Goal: Task Accomplishment & Management: Use online tool/utility

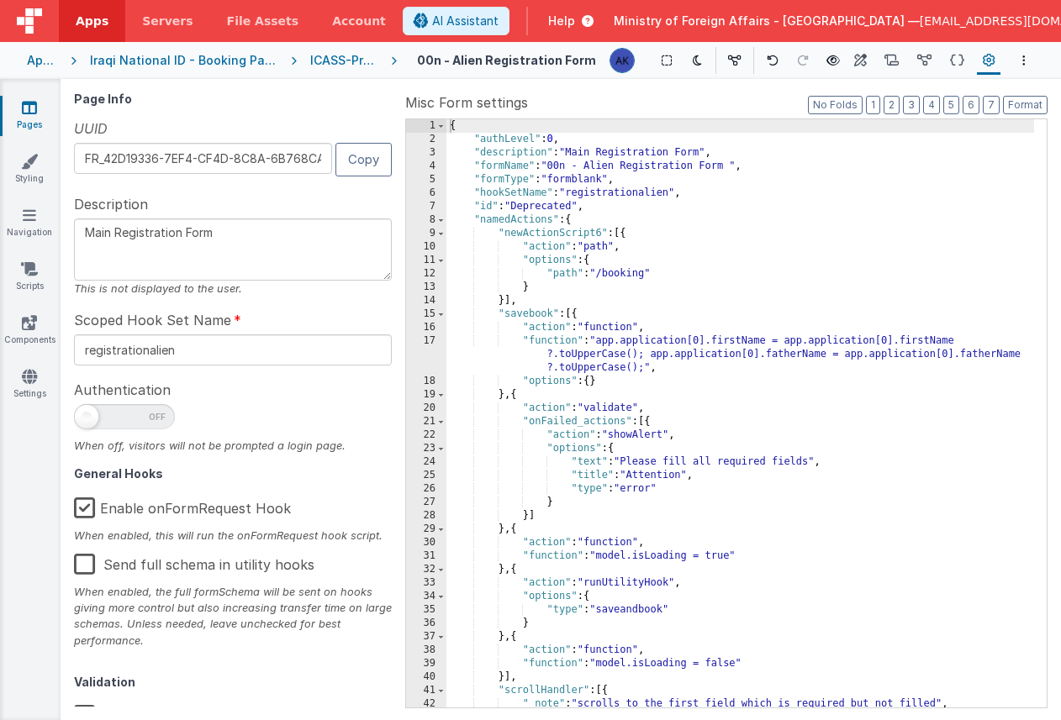
click at [336, 62] on div "ICASS-Prod" at bounding box center [343, 60] width 67 height 17
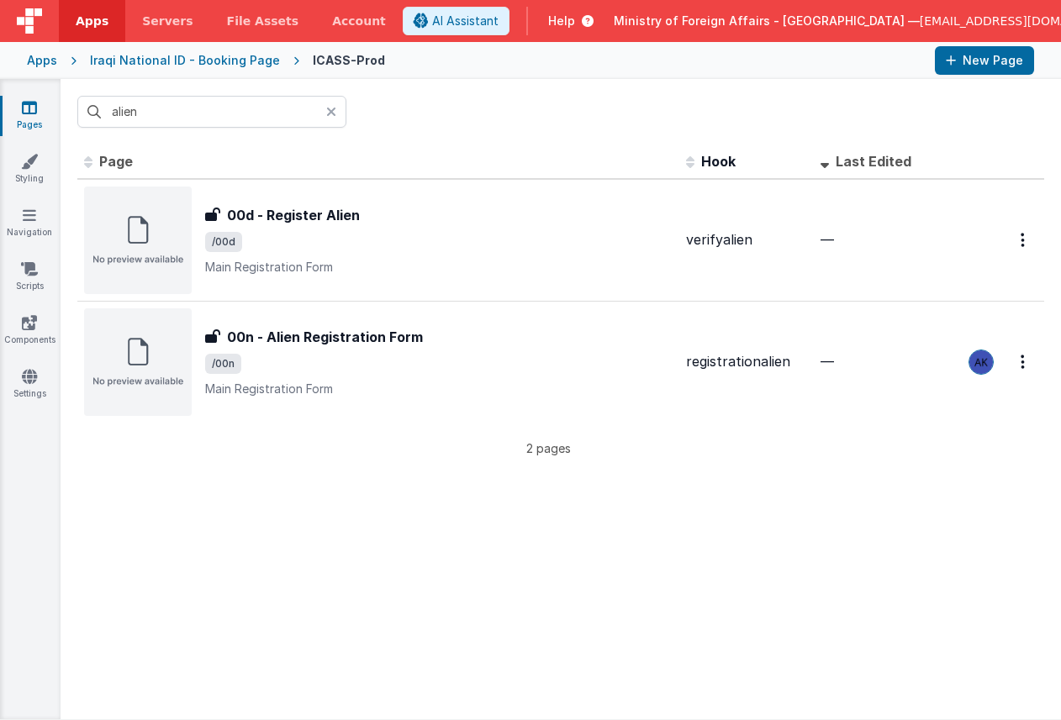
click at [333, 107] on icon at bounding box center [331, 111] width 10 height 13
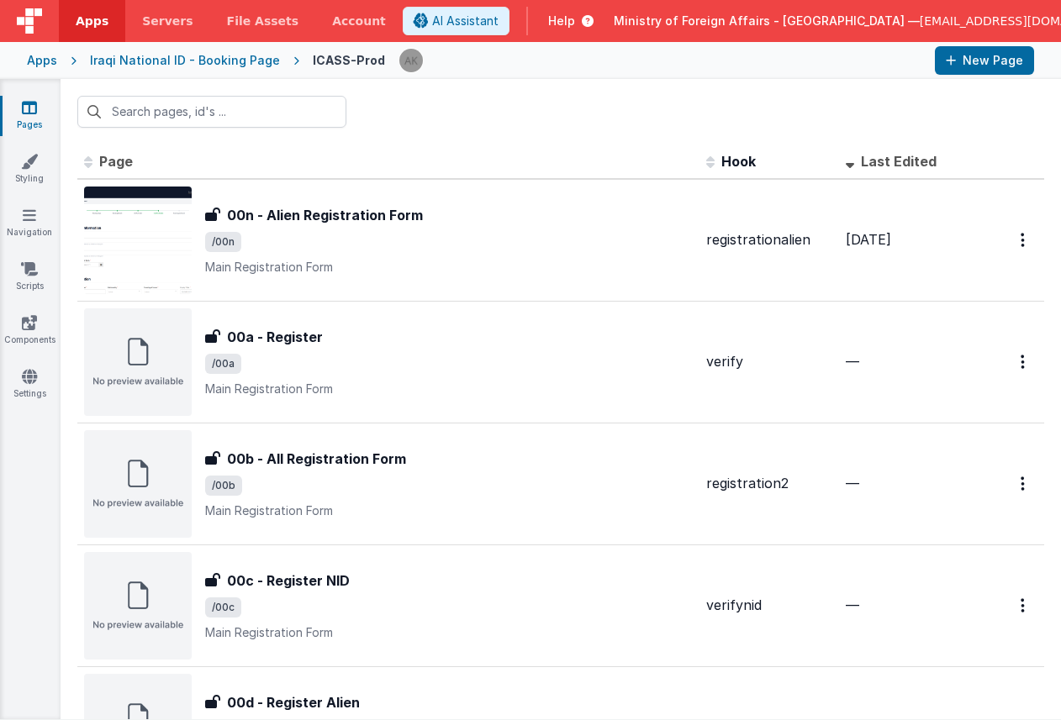
click at [31, 55] on div "Apps" at bounding box center [42, 60] width 30 height 17
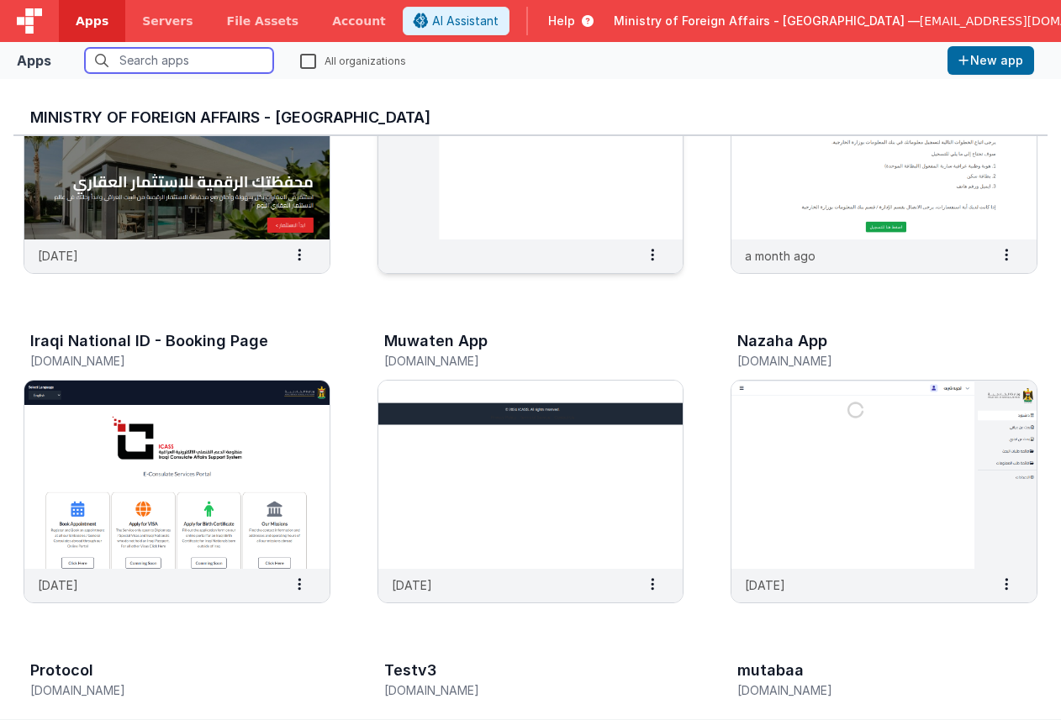
scroll to position [208, 0]
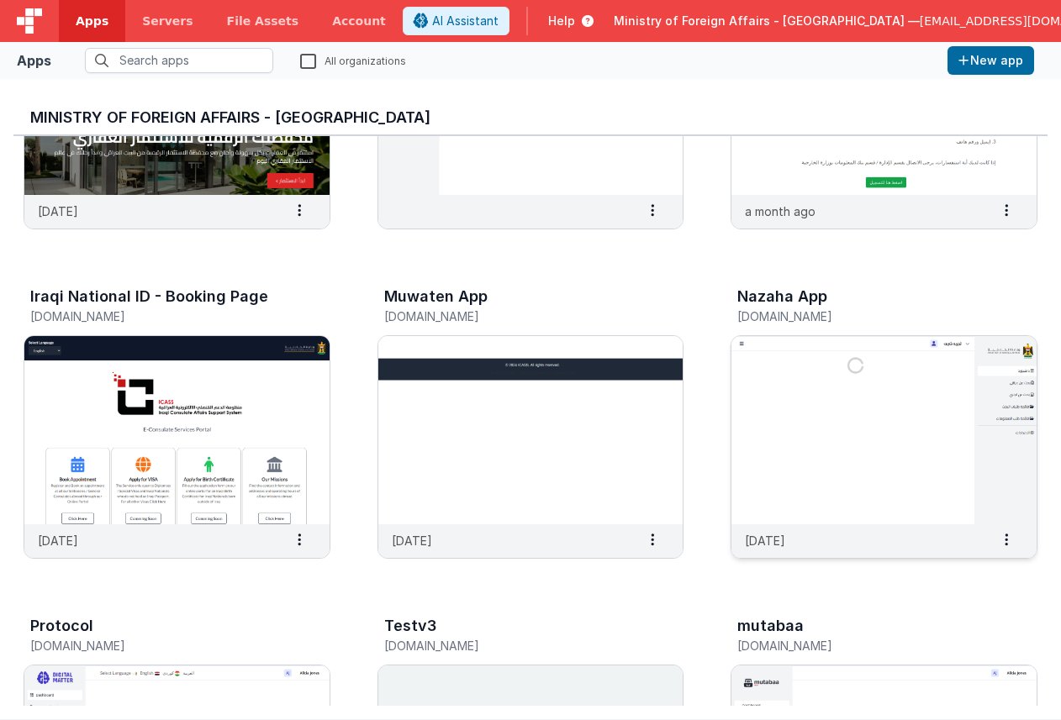
click at [842, 424] on img at bounding box center [883, 430] width 305 height 188
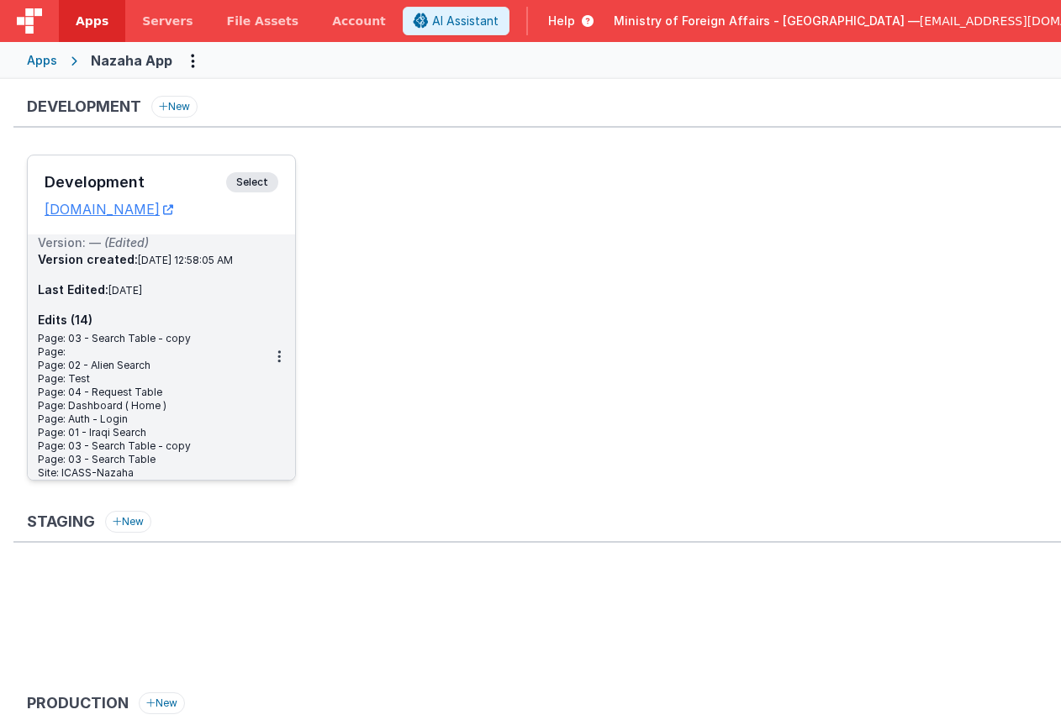
click at [256, 185] on span "Select" at bounding box center [252, 182] width 52 height 20
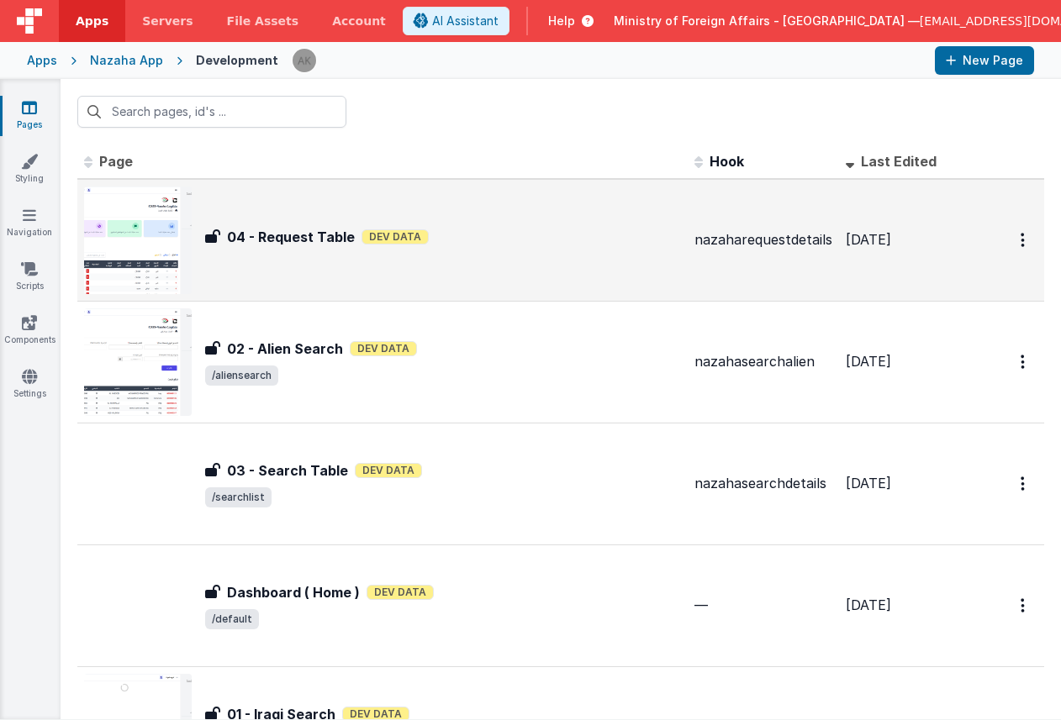
click at [145, 234] on img at bounding box center [138, 241] width 108 height 108
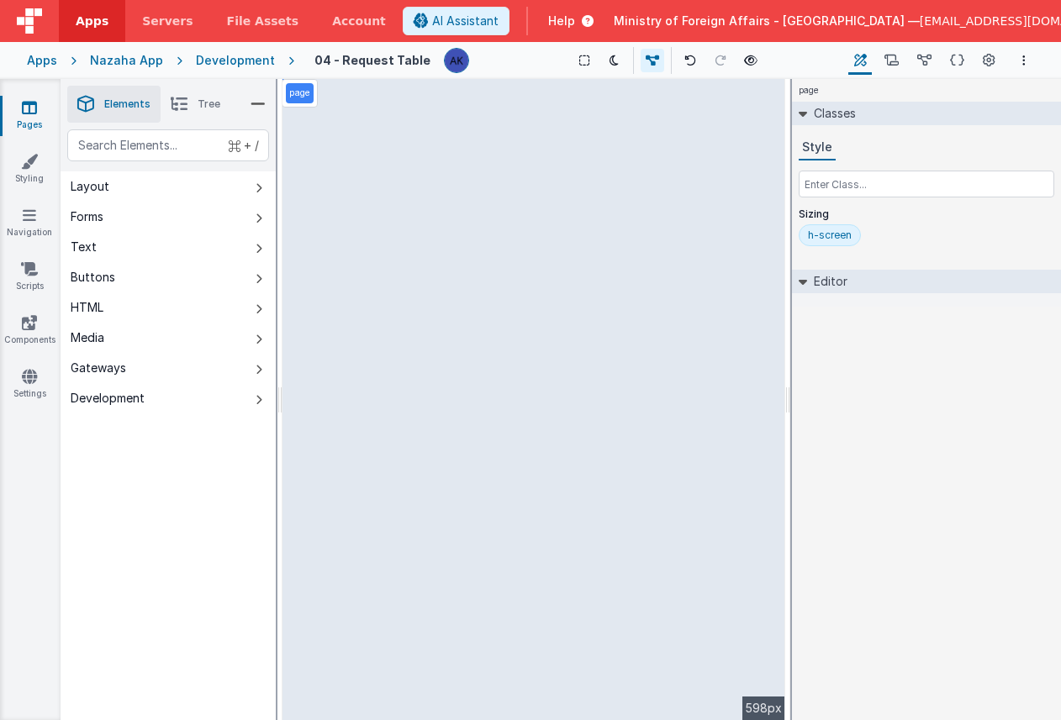
click at [250, 59] on div "Development" at bounding box center [235, 60] width 79 height 17
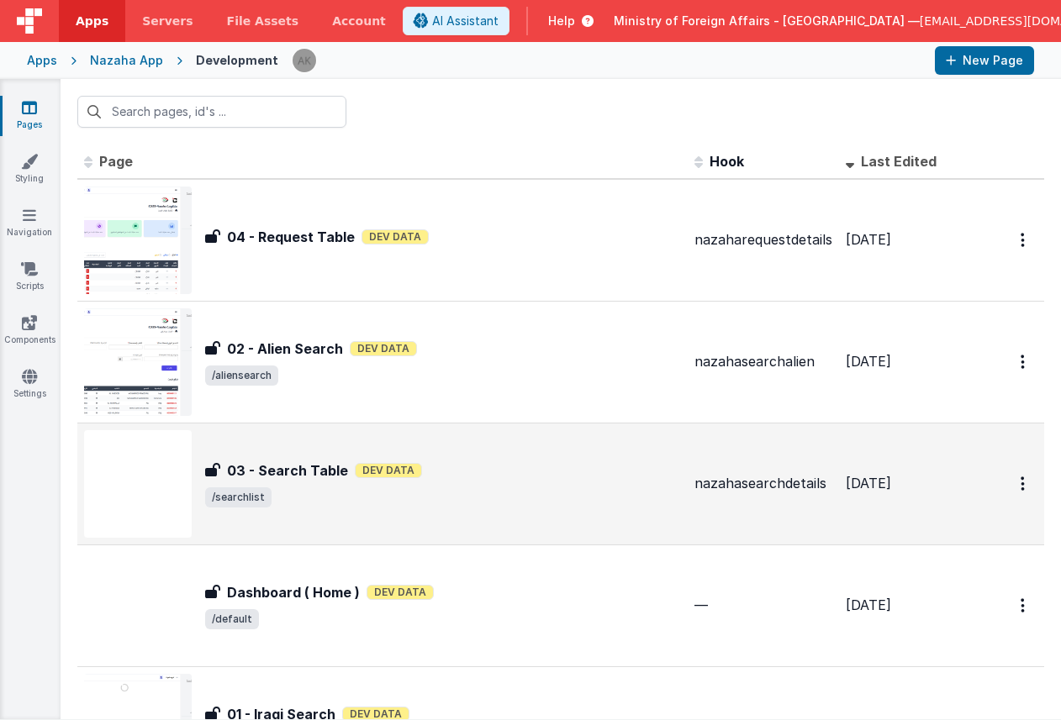
click at [167, 459] on img at bounding box center [138, 484] width 108 height 108
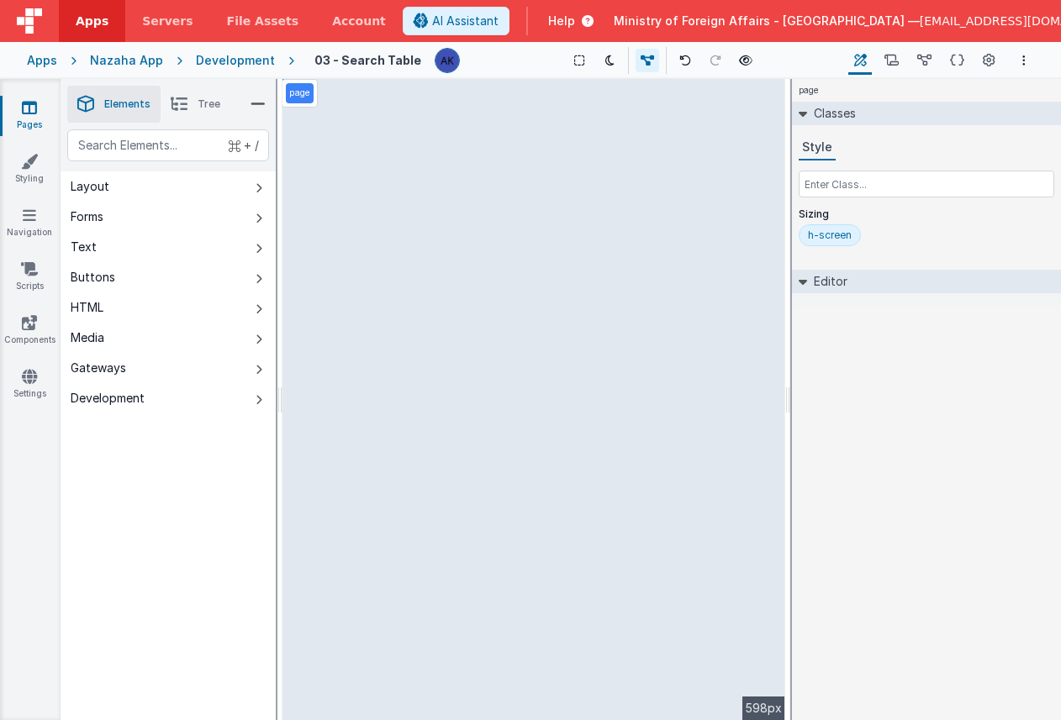
click at [780, 615] on div "page --> 598px" at bounding box center [533, 399] width 503 height 641
drag, startPoint x: 778, startPoint y: 111, endPoint x: 769, endPoint y: 150, distance: 40.6
click at [769, 150] on div "page --> 598px" at bounding box center [533, 399] width 503 height 641
click at [256, 62] on div "Development" at bounding box center [235, 60] width 79 height 17
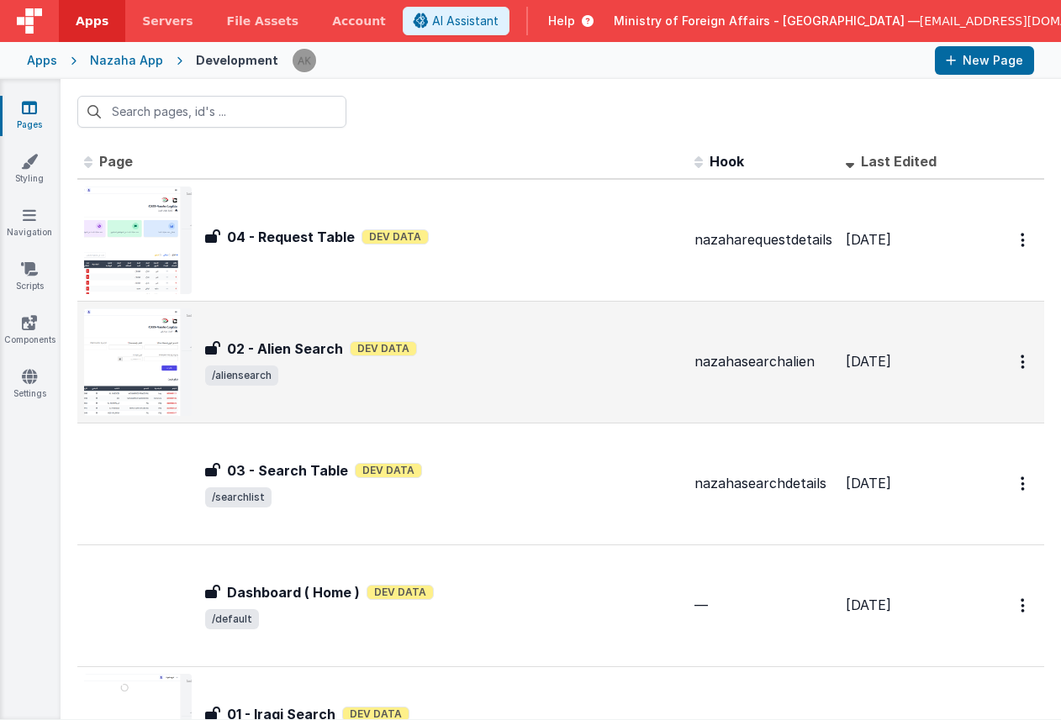
click at [149, 345] on img at bounding box center [138, 362] width 108 height 108
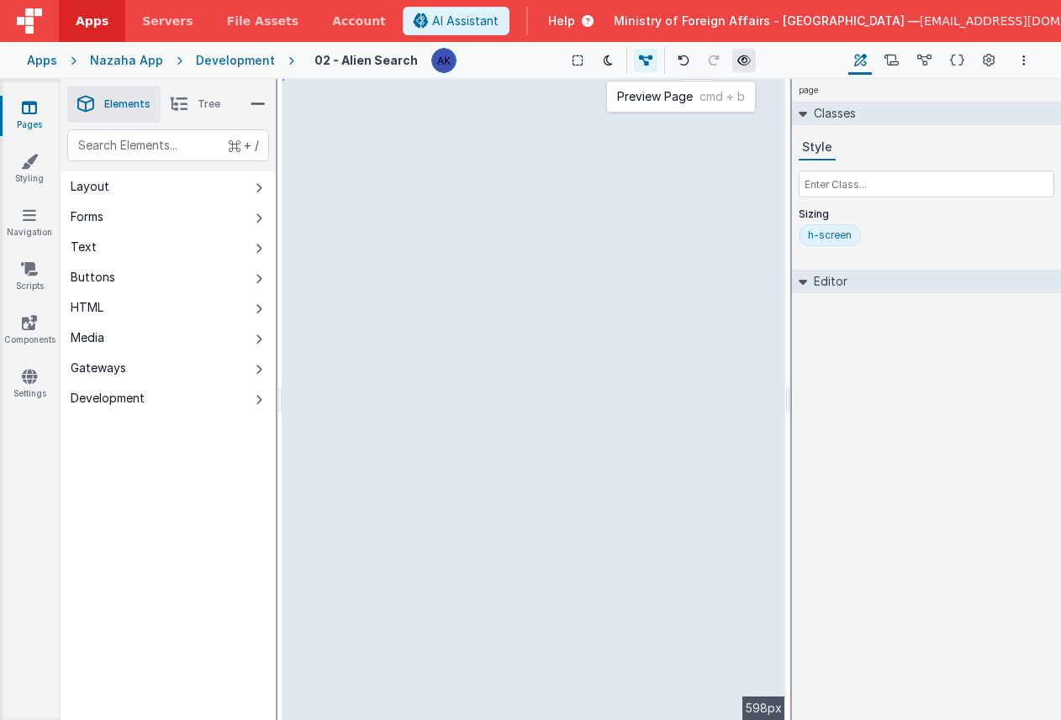
click at [737, 60] on icon at bounding box center [743, 61] width 13 height 12
click at [252, 57] on div "Development" at bounding box center [235, 60] width 79 height 17
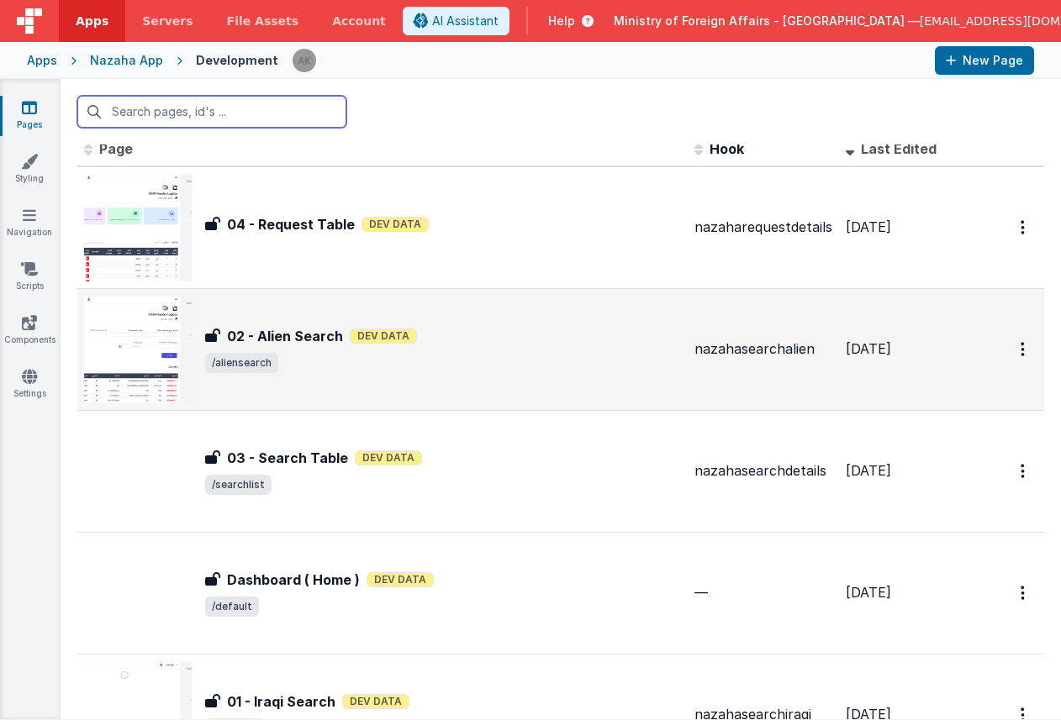
scroll to position [15, 0]
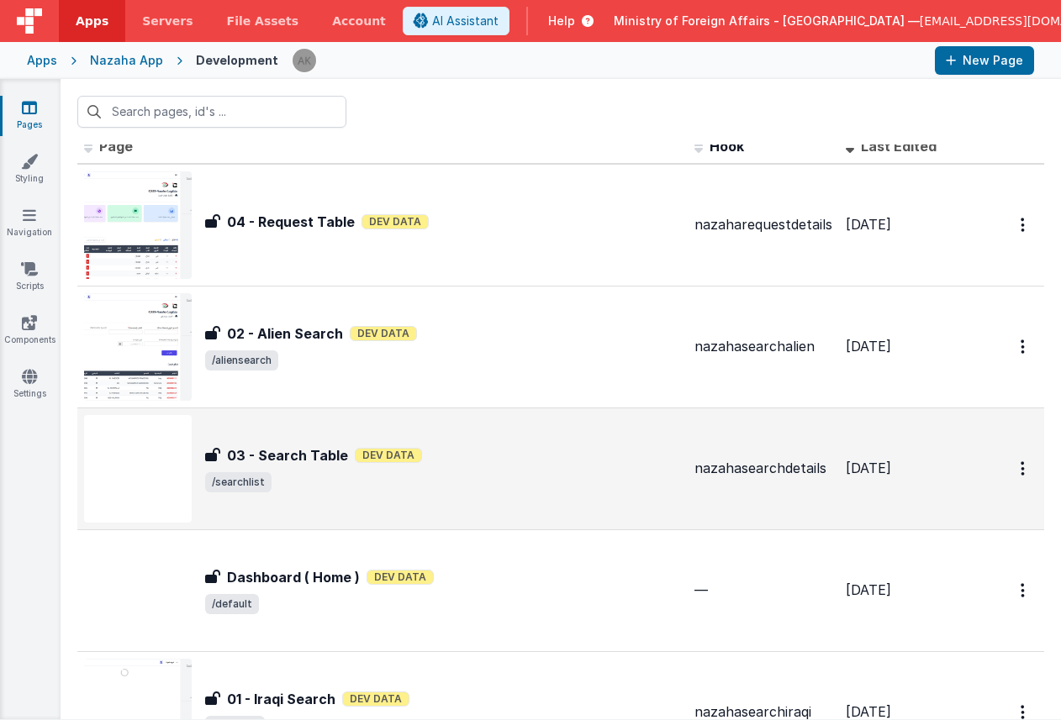
click at [161, 467] on img at bounding box center [138, 469] width 108 height 108
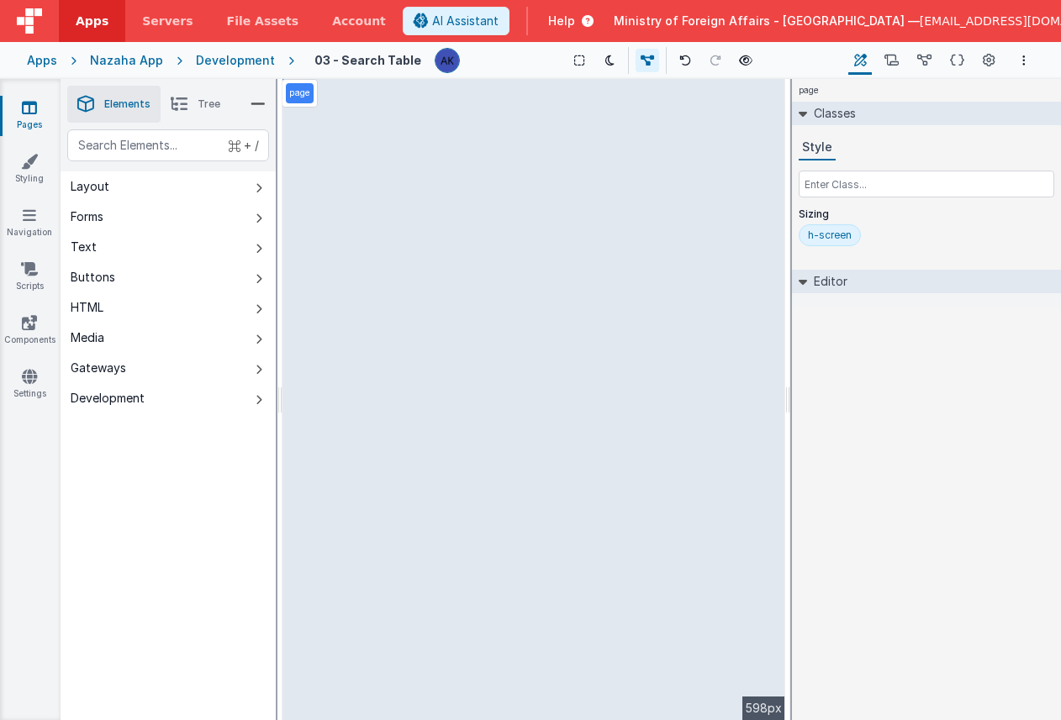
click at [249, 57] on div "Development" at bounding box center [235, 60] width 79 height 17
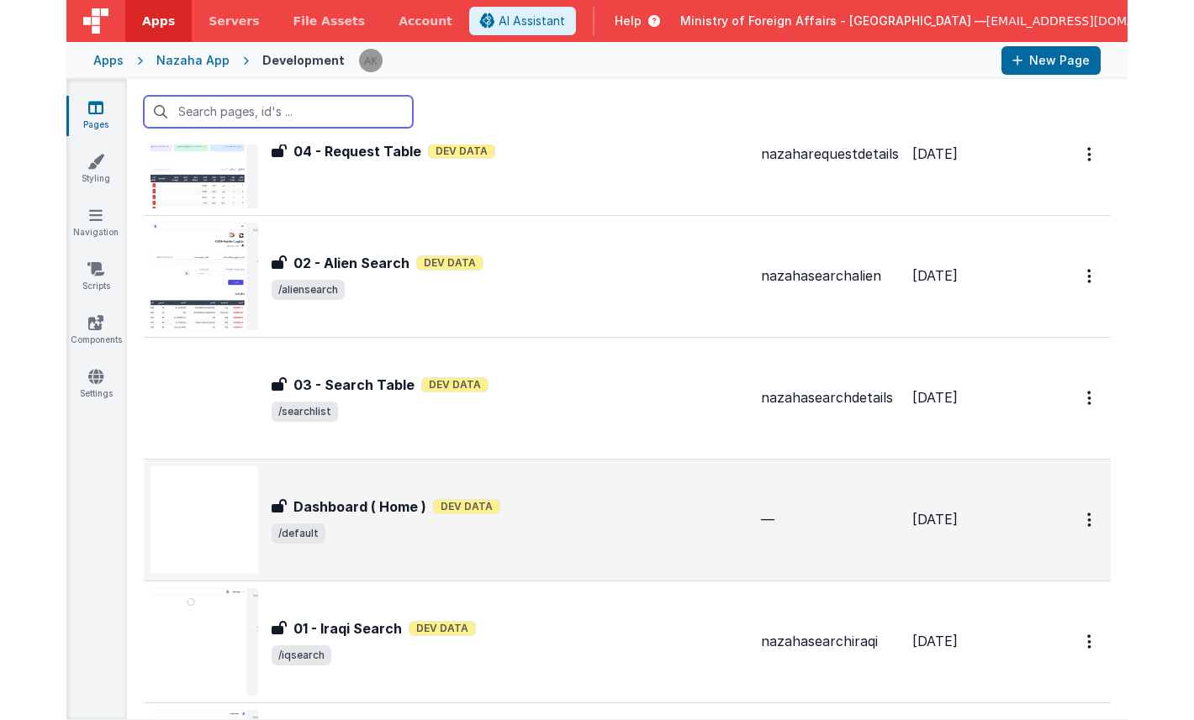
scroll to position [111, 0]
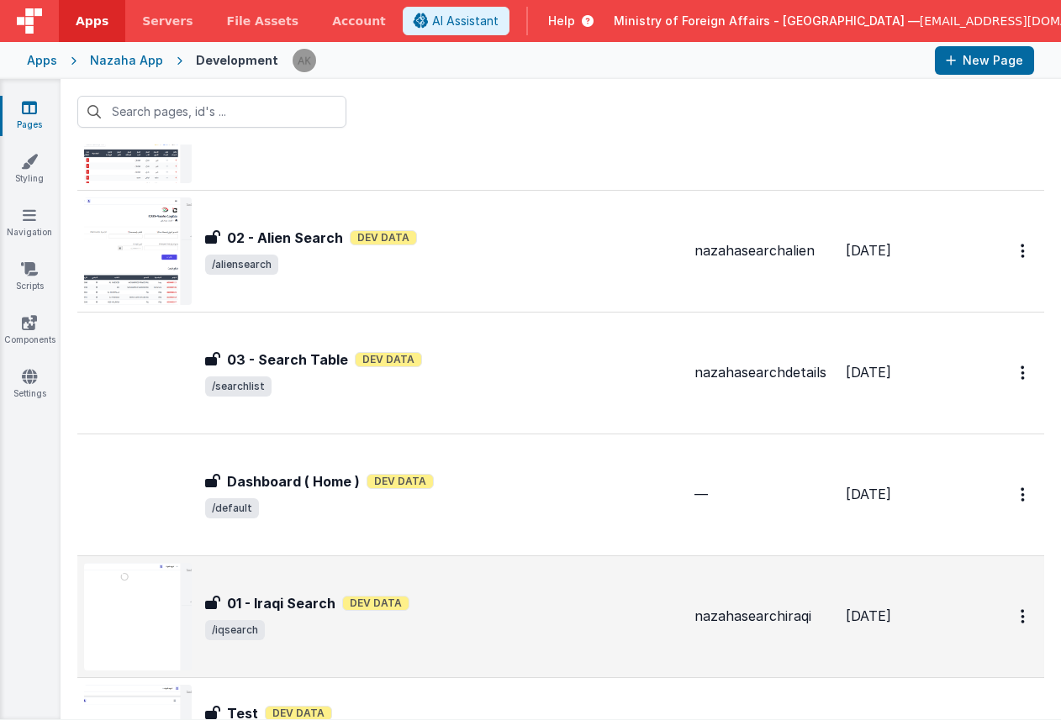
click at [144, 582] on img at bounding box center [138, 617] width 108 height 108
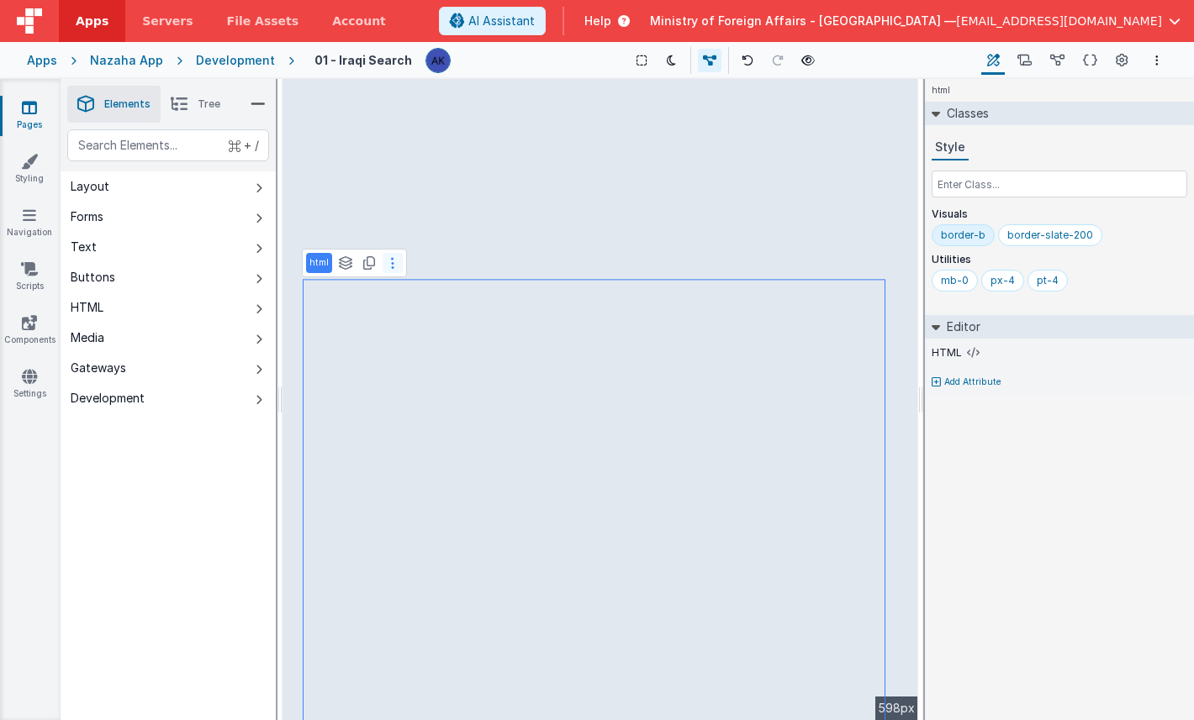
click at [392, 266] on icon at bounding box center [392, 262] width 3 height 13
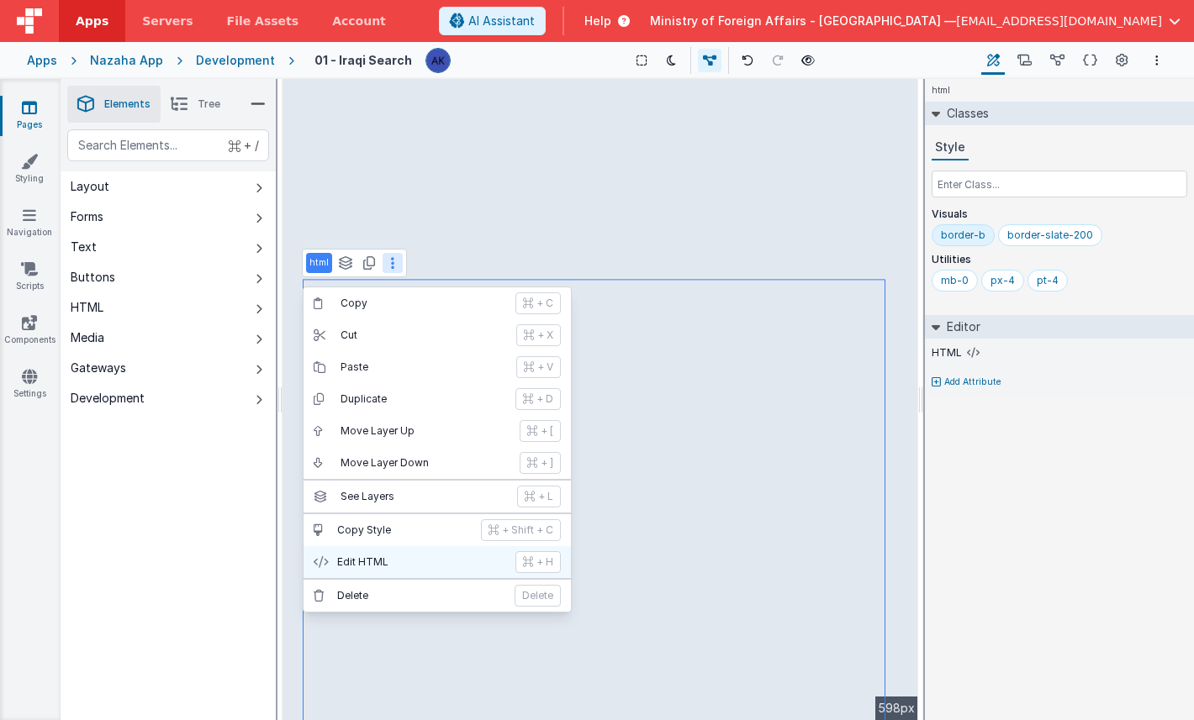
click at [420, 561] on p "Edit HTML" at bounding box center [421, 562] width 168 height 13
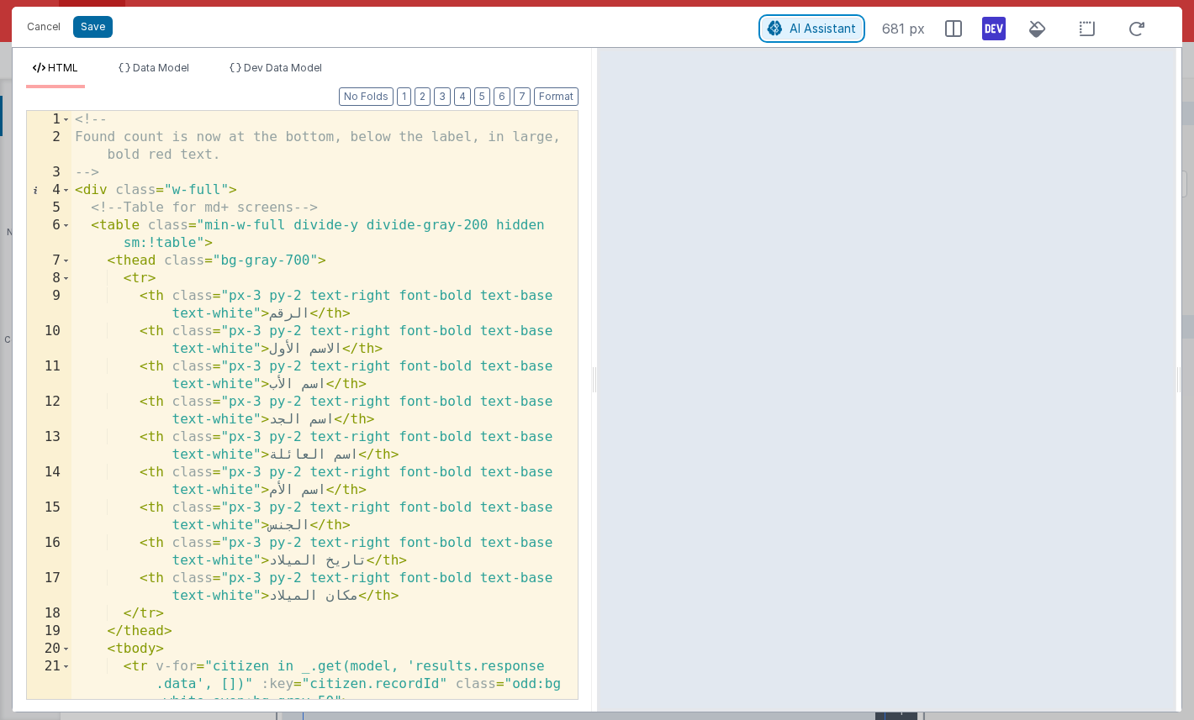
click at [826, 28] on span "AI Assistant" at bounding box center [822, 28] width 66 height 14
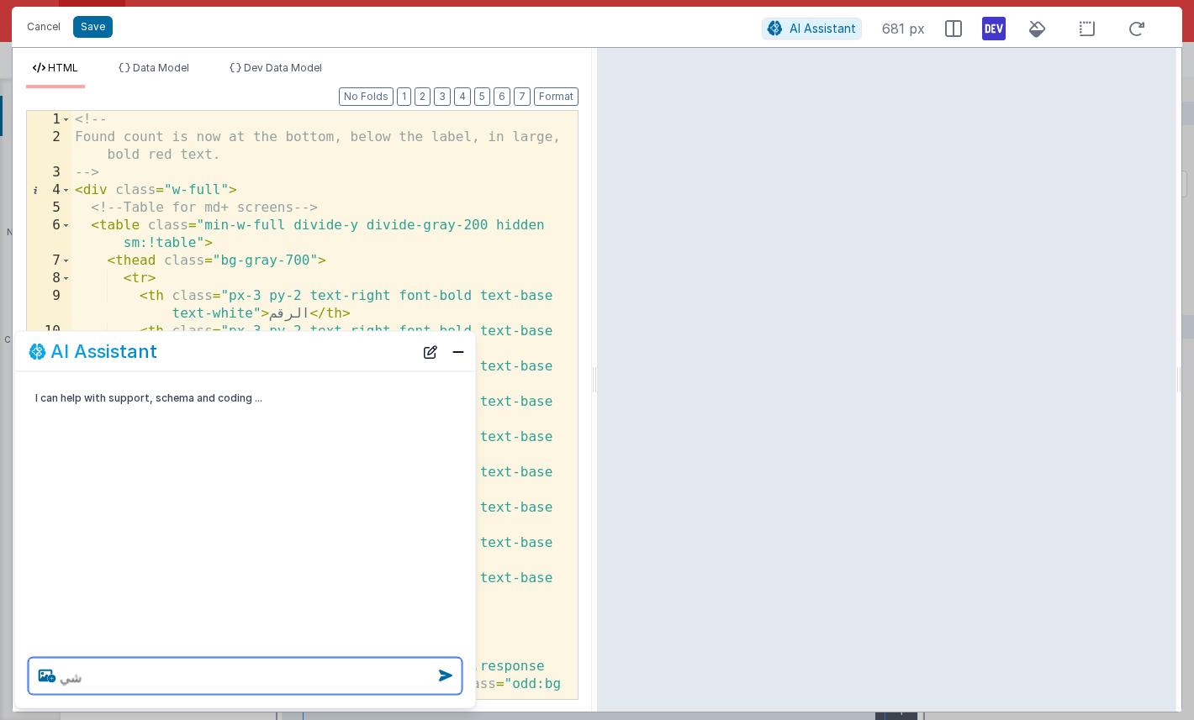
type textarea "ش"
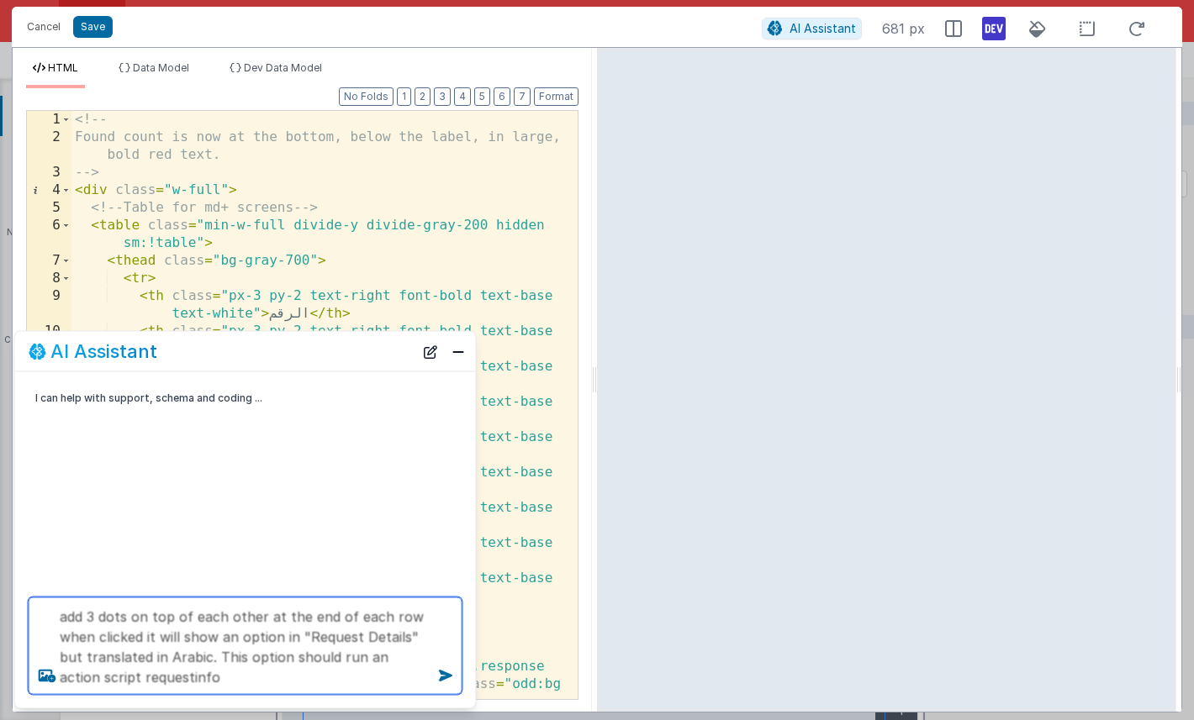
type textarea "add 3 dots on top of each other at the end of each row when clicked it will sho…"
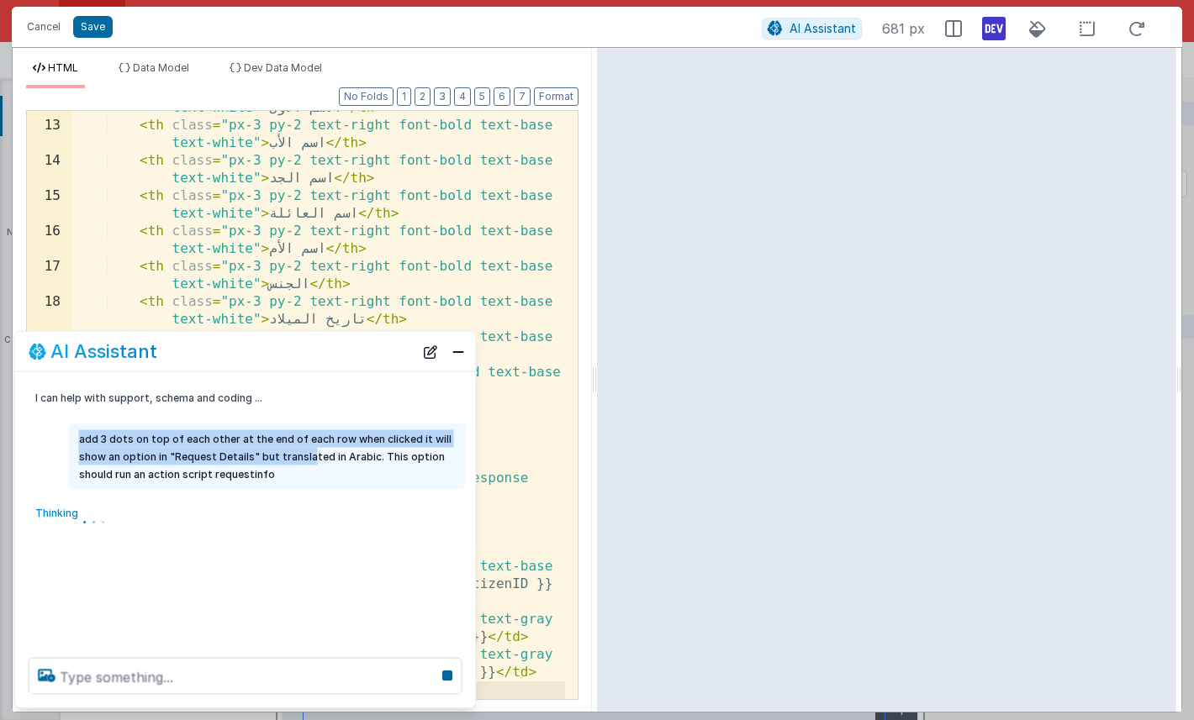
scroll to position [312, 0]
drag, startPoint x: 80, startPoint y: 440, endPoint x: 306, endPoint y: 472, distance: 228.4
click at [305, 474] on p "add 3 dots on top of each other at the end of each row when clicked it will sho…" at bounding box center [267, 456] width 377 height 53
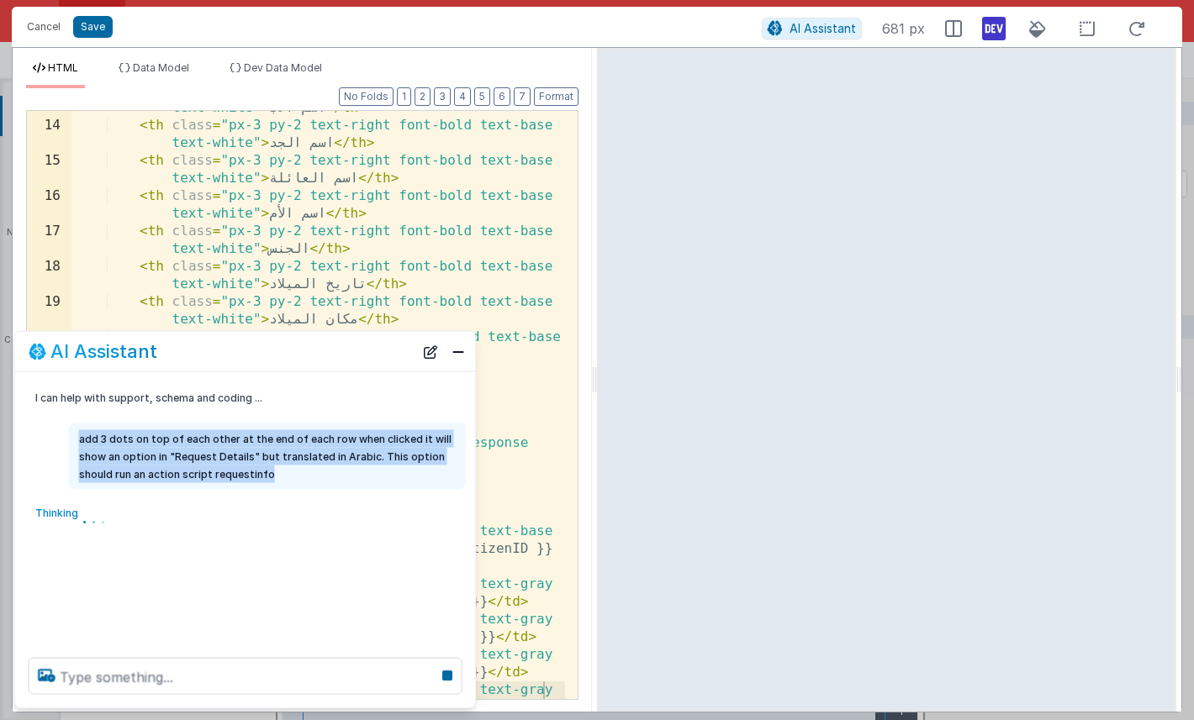
copy p "add 3 dots on top of each other at the end of each row when clicked it will sho…"
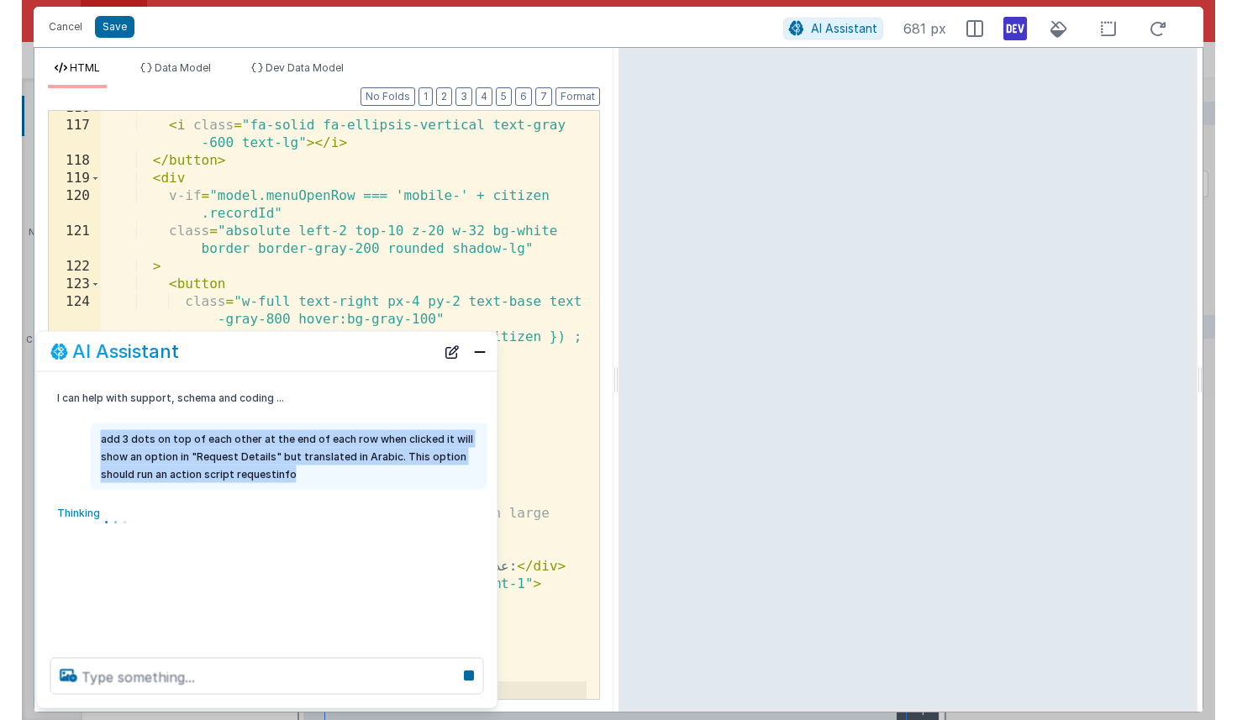
scroll to position [3207, 0]
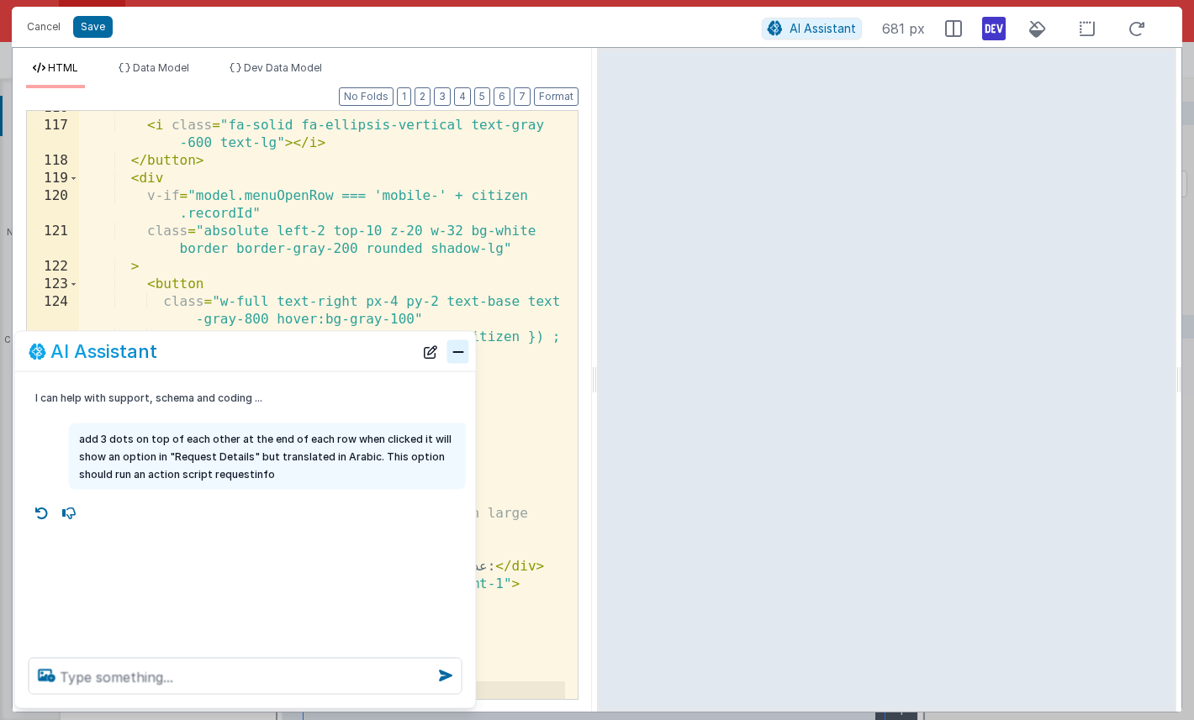
click at [466, 349] on button "Close" at bounding box center [458, 352] width 22 height 24
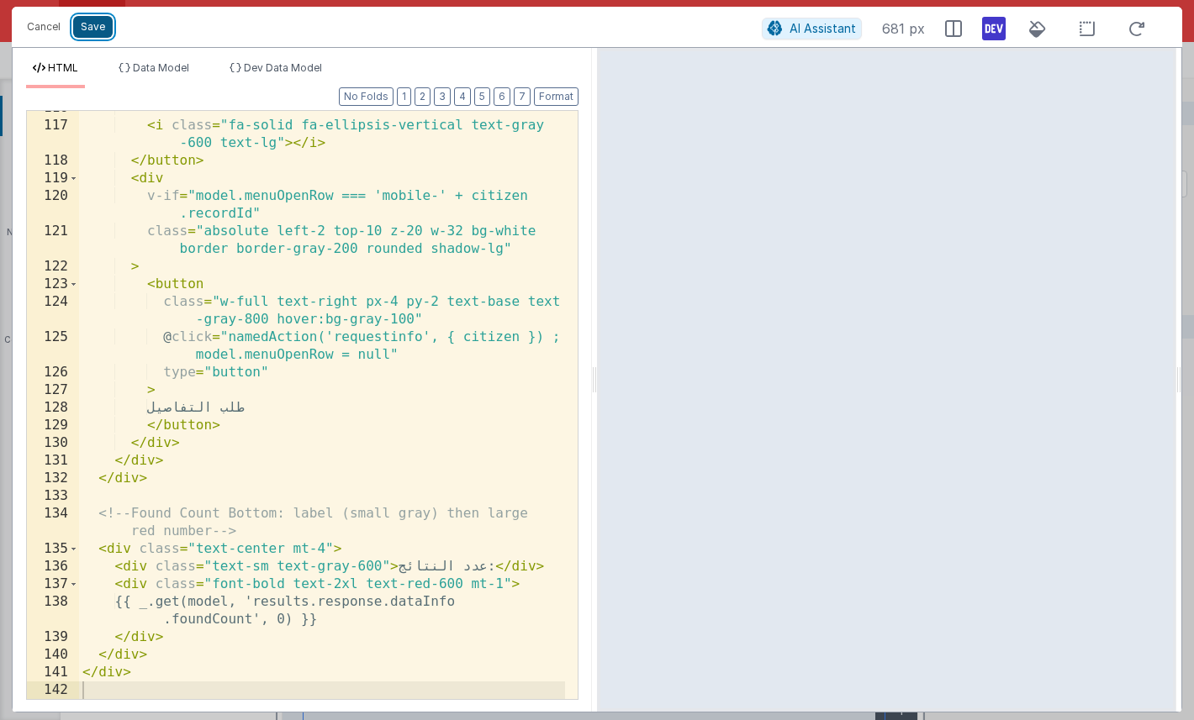
click at [103, 30] on button "Save" at bounding box center [93, 27] width 40 height 22
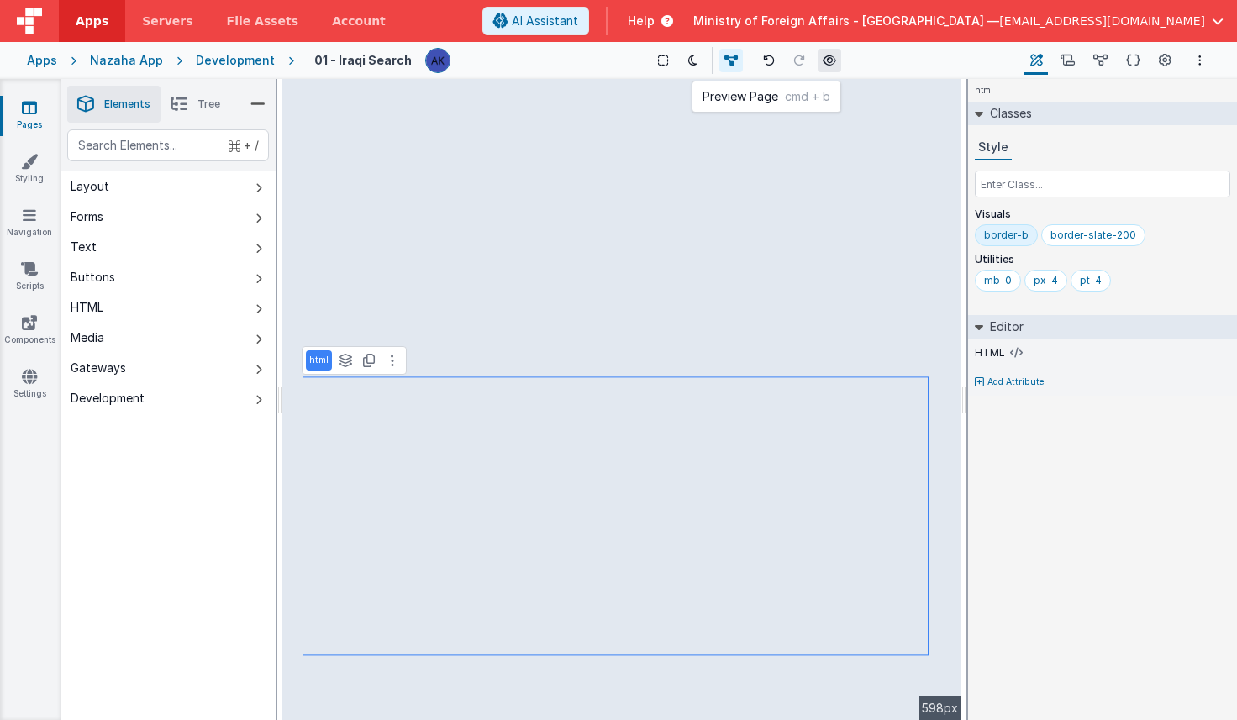
click at [823, 55] on icon at bounding box center [829, 61] width 13 height 12
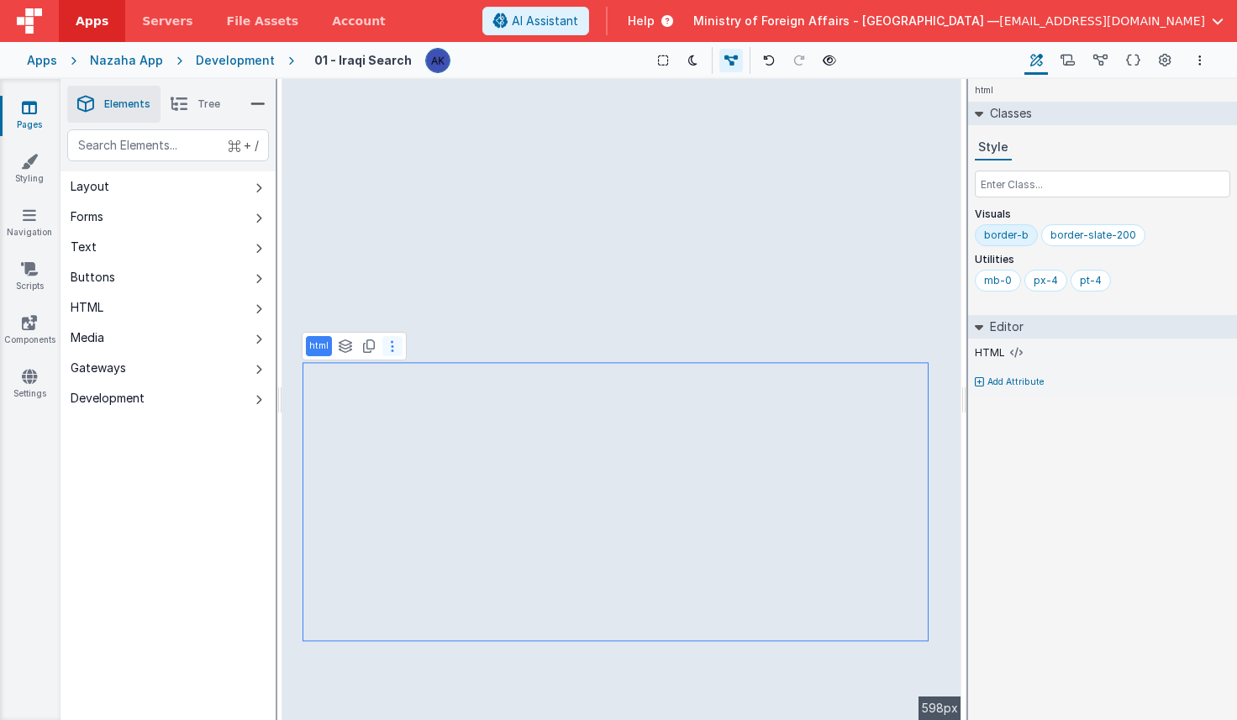
click at [393, 350] on button at bounding box center [392, 346] width 20 height 20
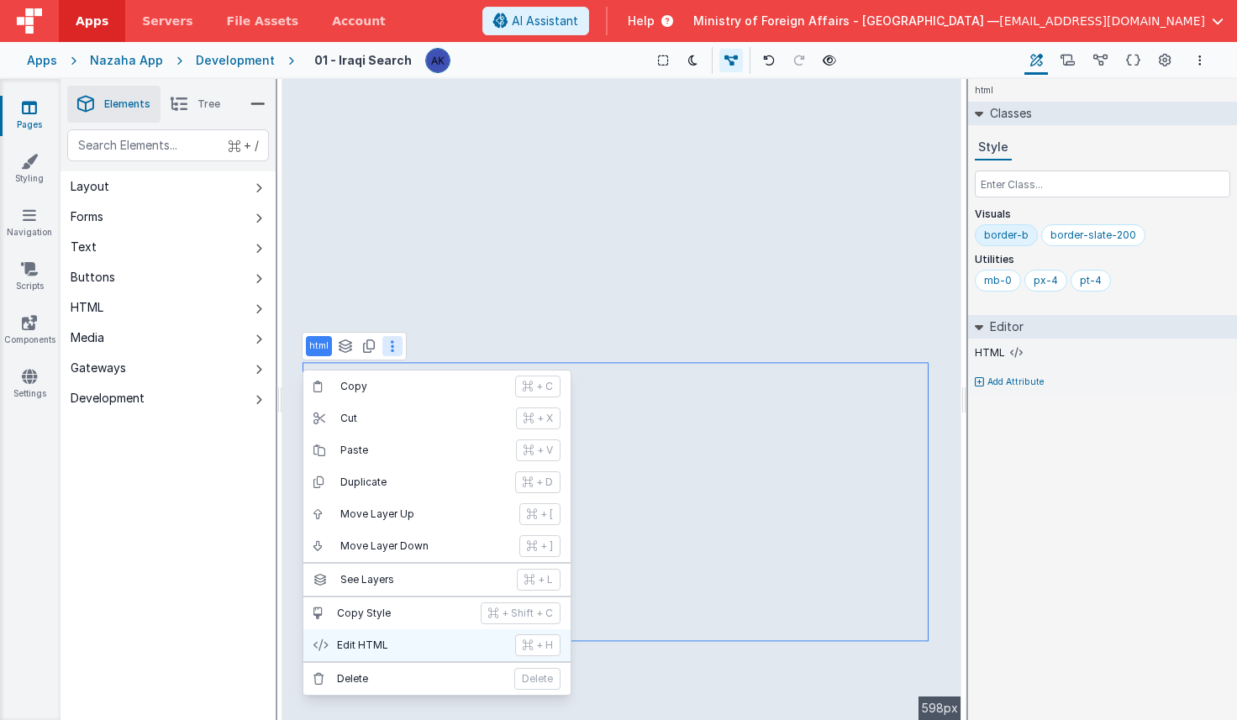
click at [414, 648] on p "Edit HTML" at bounding box center [421, 645] width 168 height 13
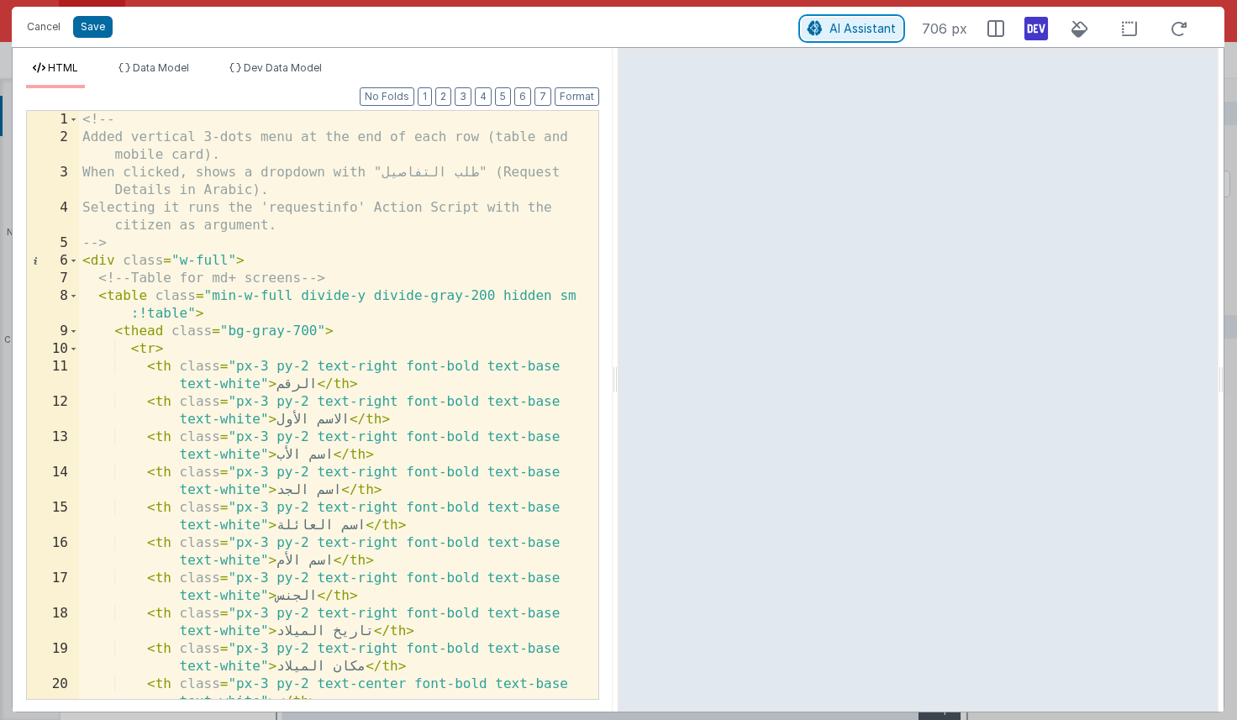
click at [876, 24] on span "AI Assistant" at bounding box center [863, 28] width 66 height 14
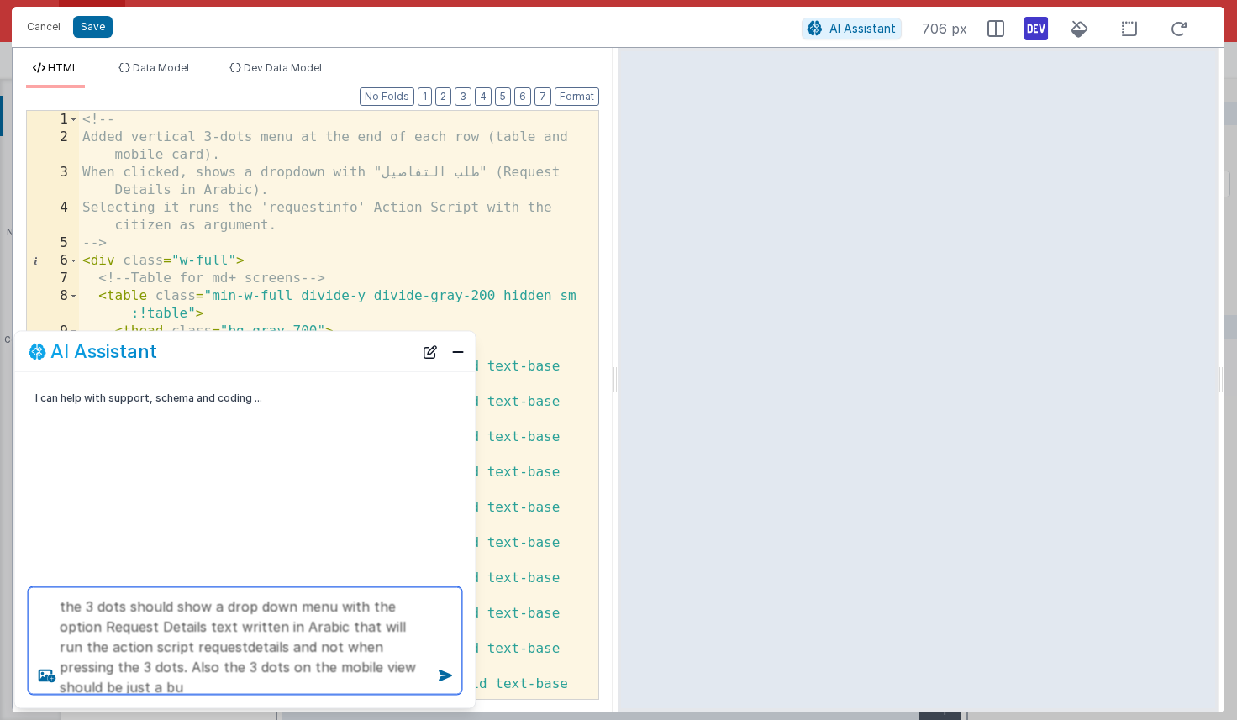
scroll to position [3, 0]
type textarea "the 3 dots should show a drop down menu with the option Request Details text wr…"
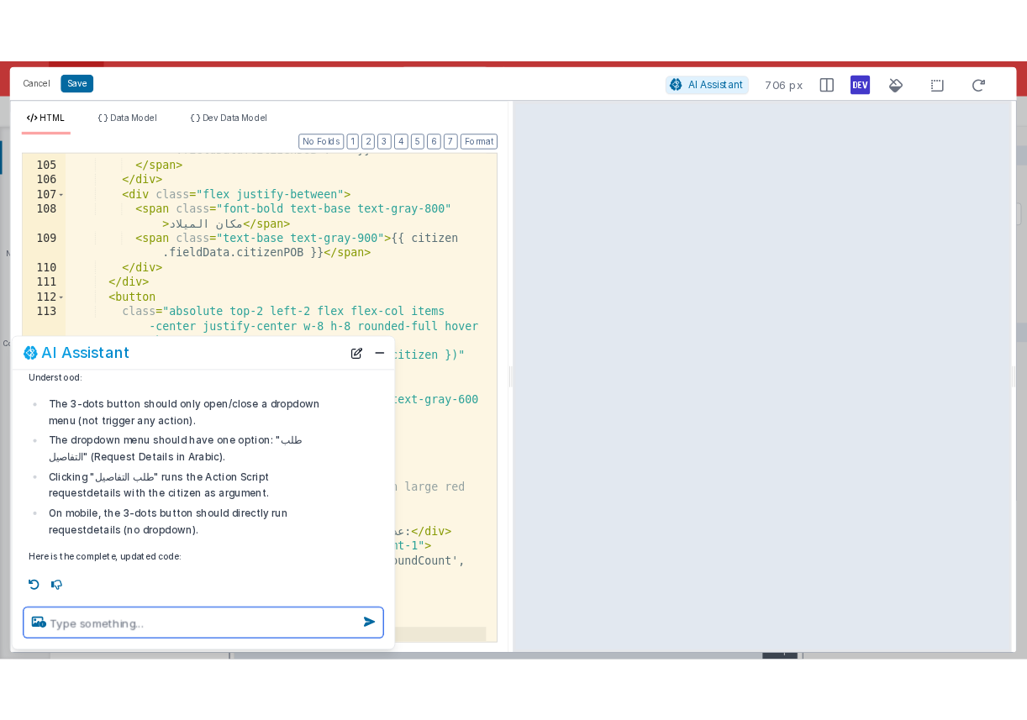
scroll to position [2836, 0]
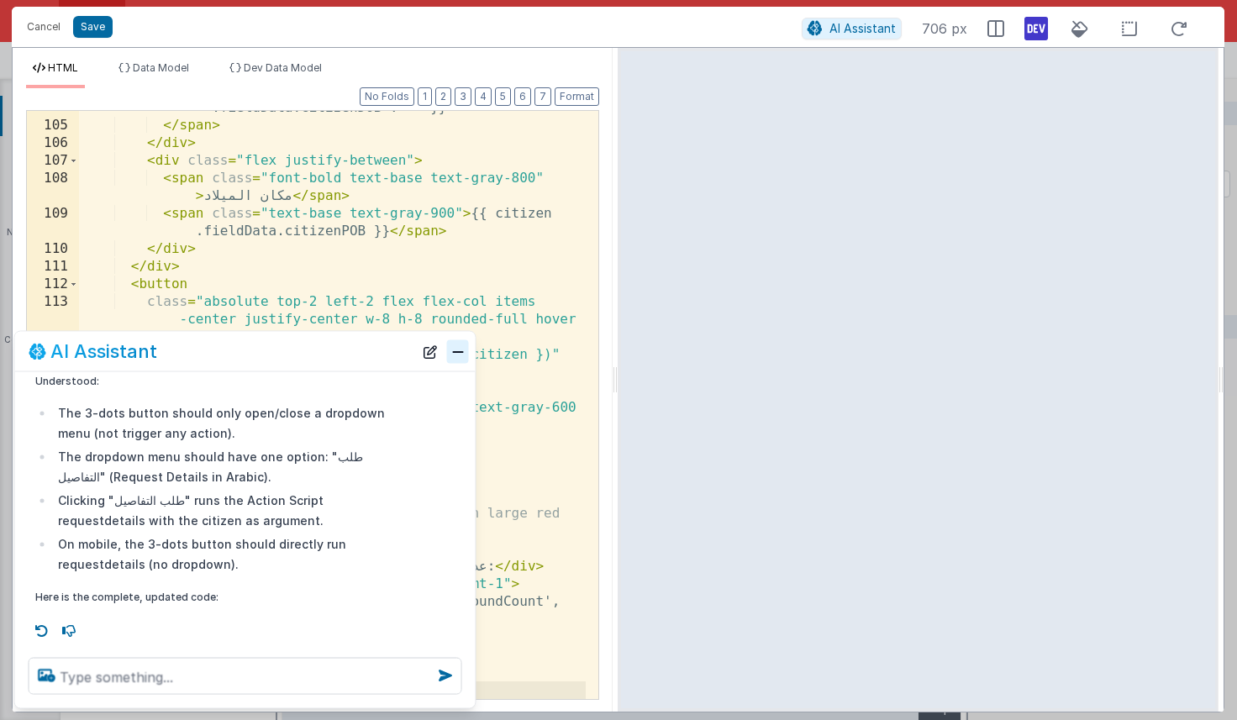
click at [455, 352] on button "Close" at bounding box center [458, 352] width 22 height 24
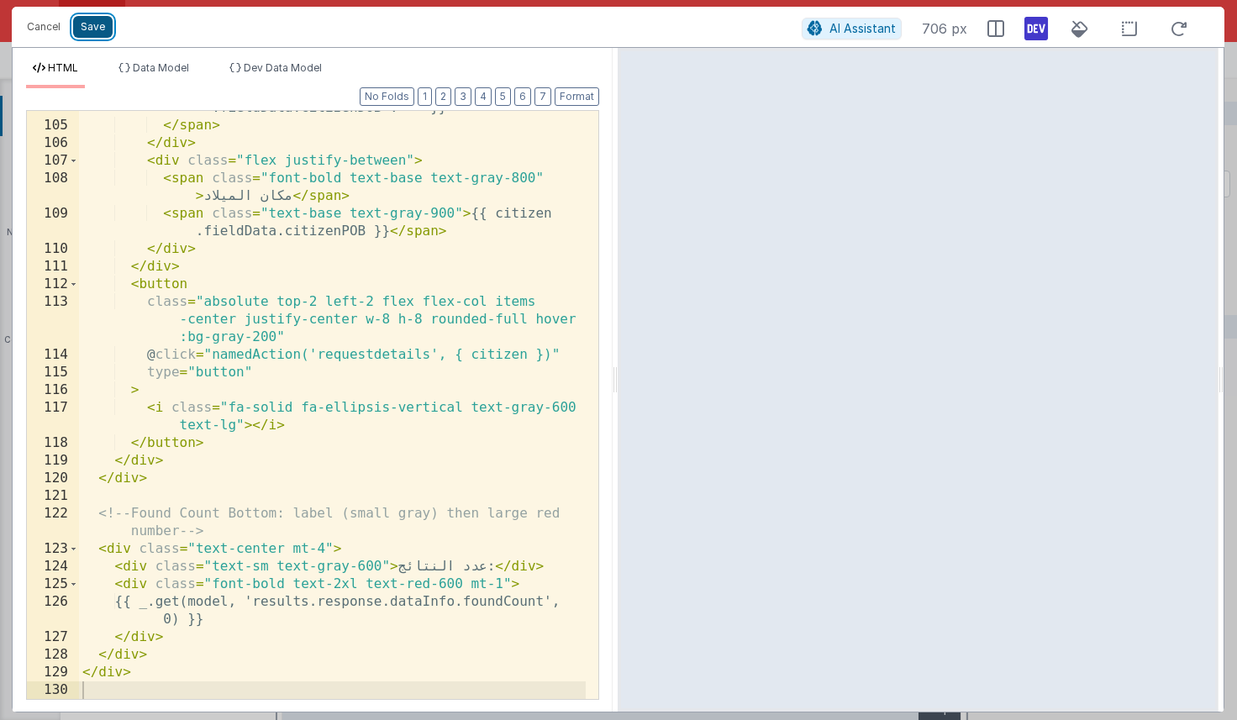
click at [86, 24] on button "Save" at bounding box center [93, 27] width 40 height 22
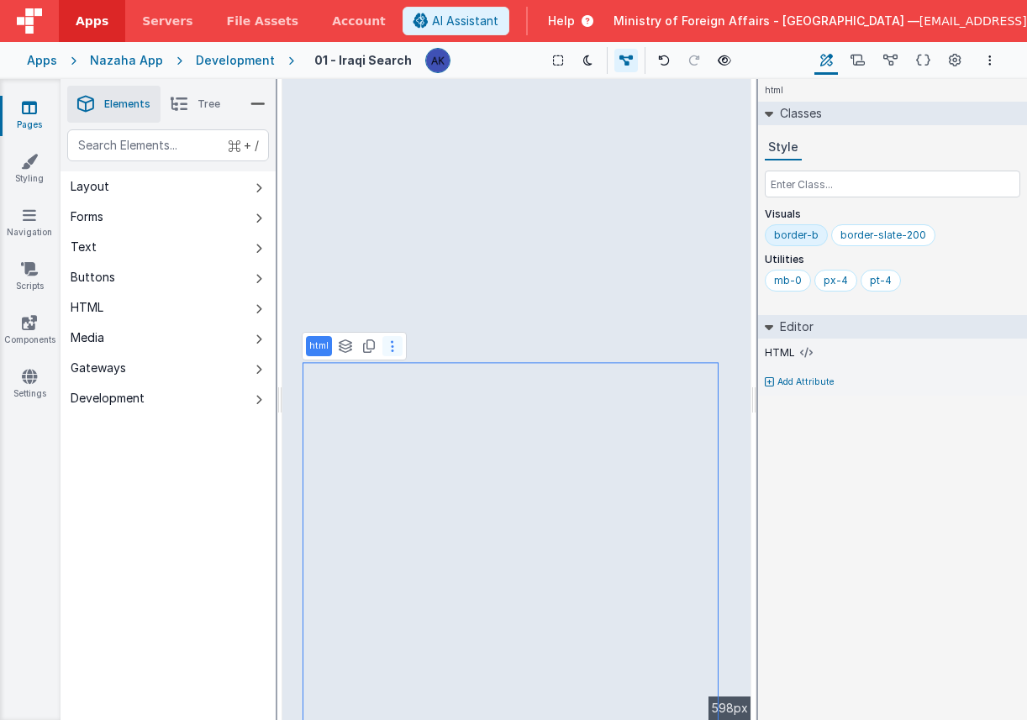
click at [393, 352] on button at bounding box center [392, 346] width 20 height 20
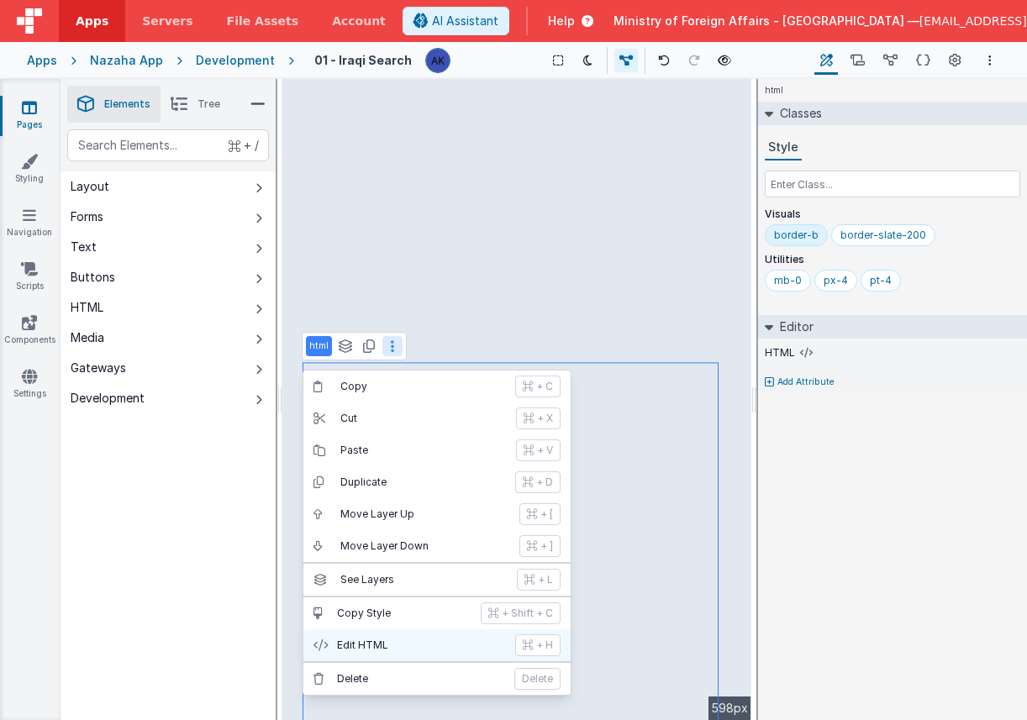
click at [367, 650] on p "Edit HTML" at bounding box center [421, 645] width 168 height 13
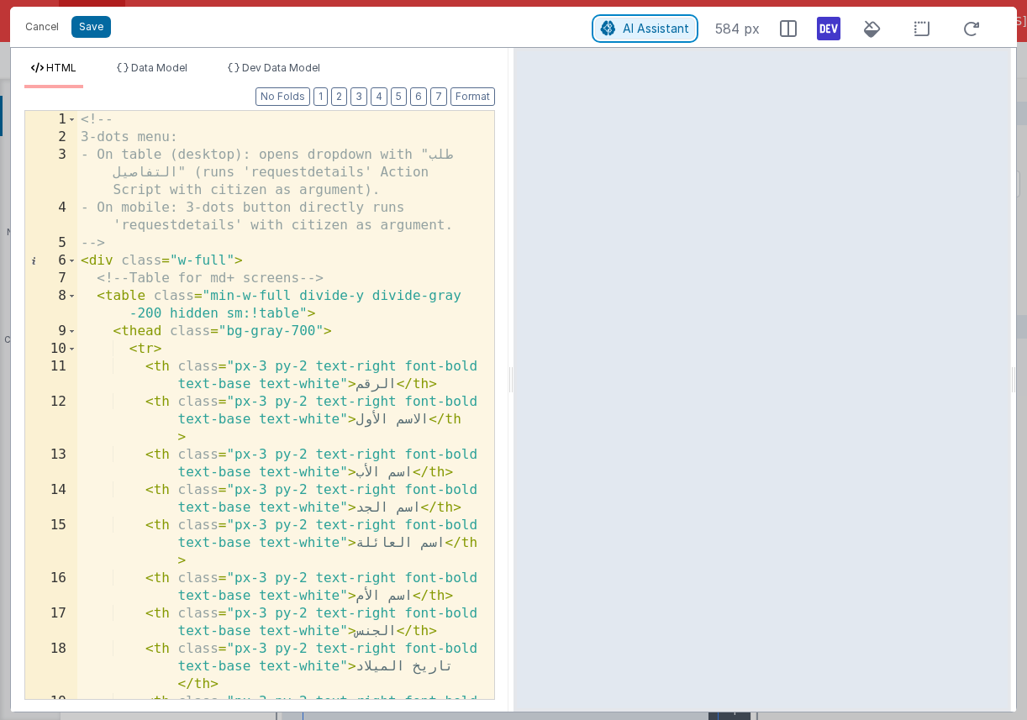
click at [663, 28] on span "AI Assistant" at bounding box center [656, 28] width 66 height 14
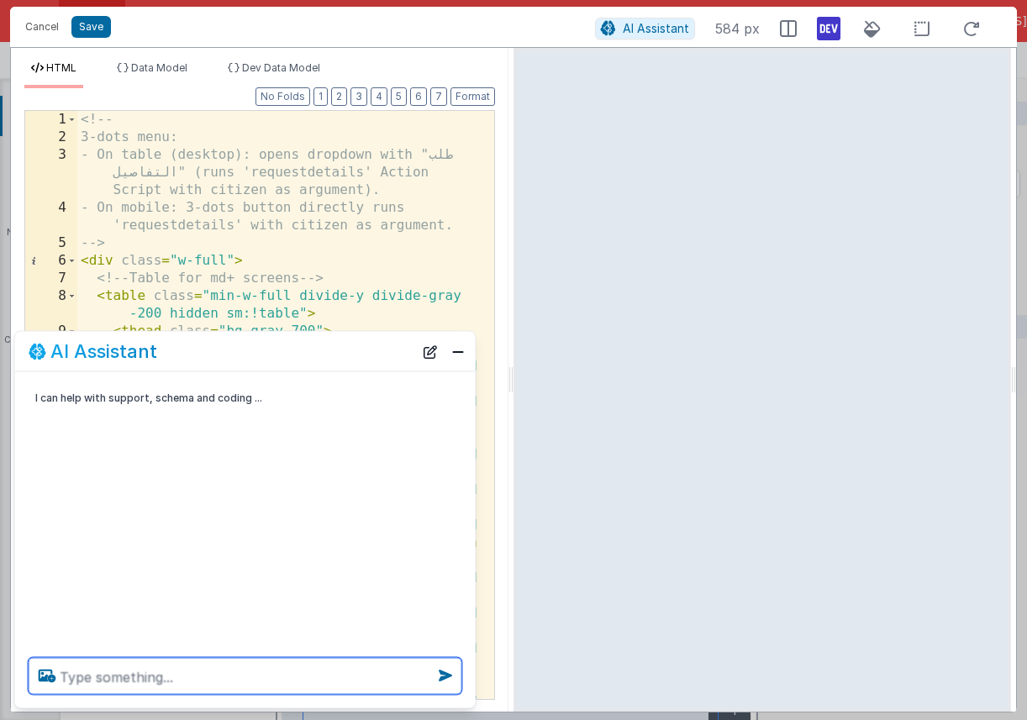
type textarea "h"
type textarea "the drop down menu is not showing on the desktop view"
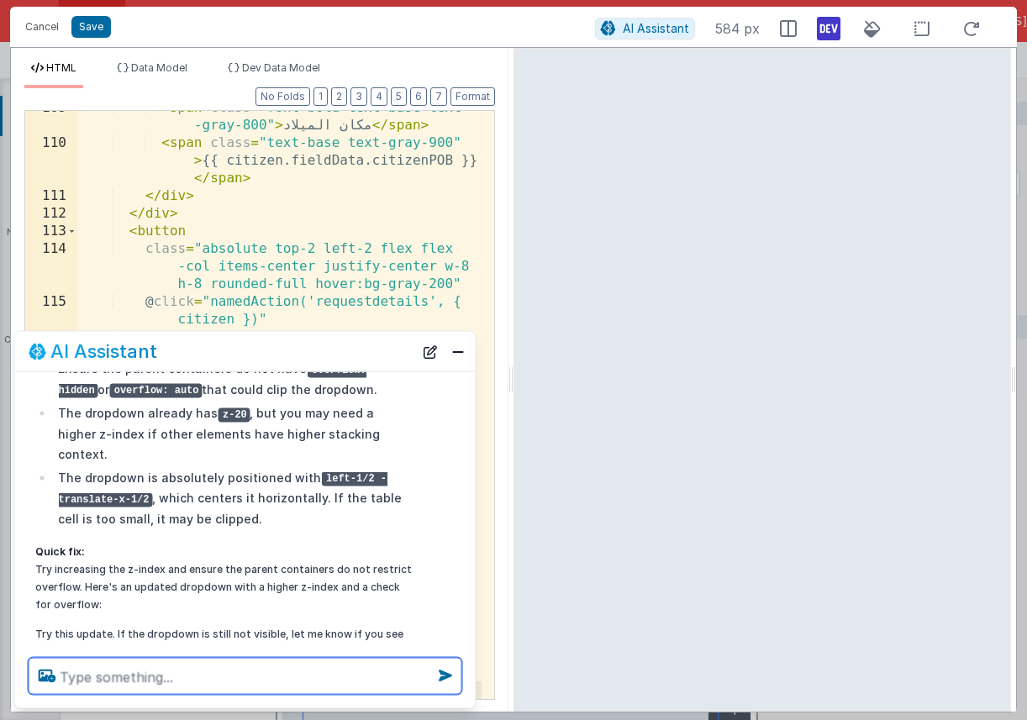
scroll to position [240, 0]
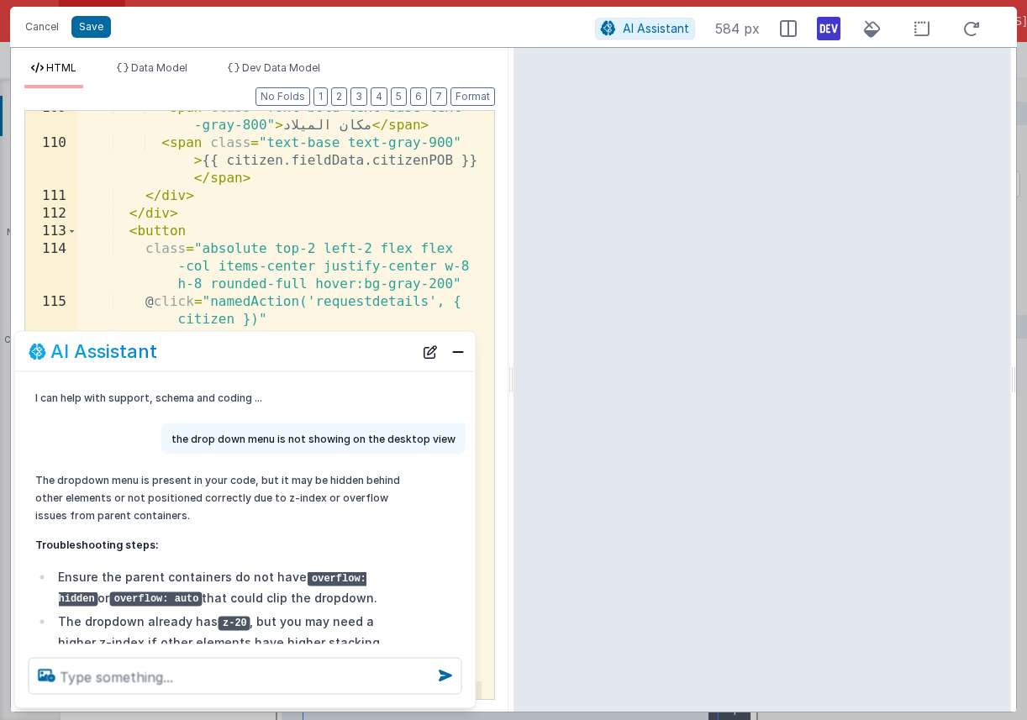
scroll to position [240, 0]
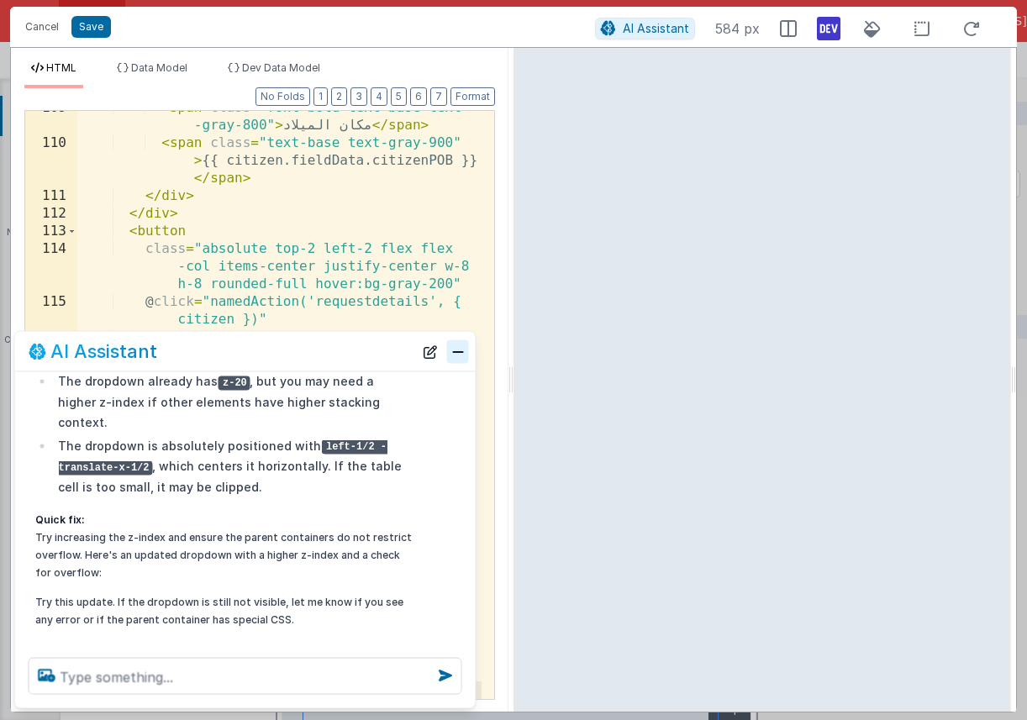
click at [450, 356] on button "Close" at bounding box center [458, 352] width 22 height 24
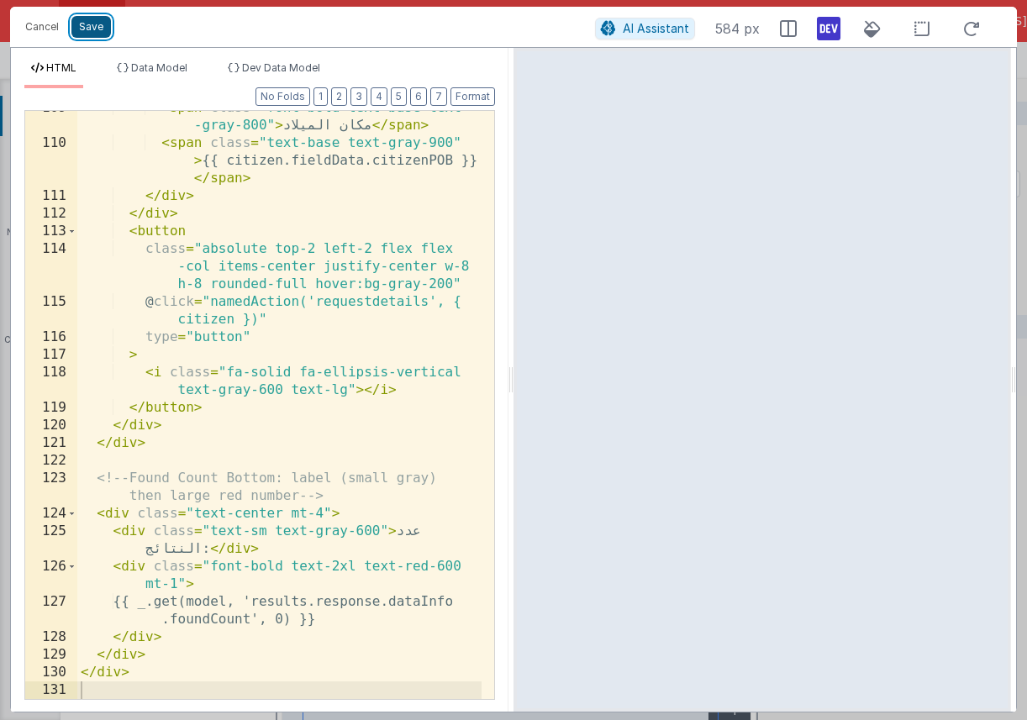
click at [90, 31] on button "Save" at bounding box center [91, 27] width 40 height 22
